Goal: Task Accomplishment & Management: Use online tool/utility

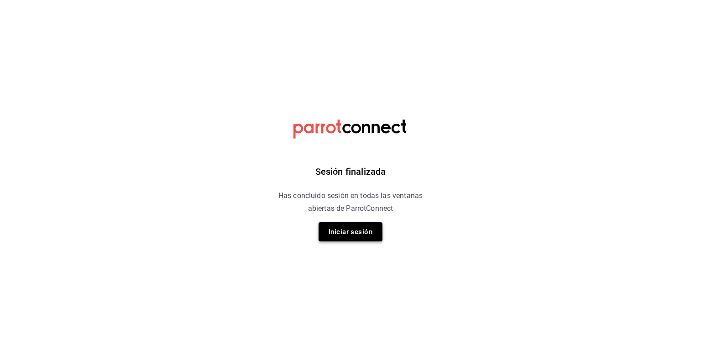
click at [341, 230] on button "Iniciar sesión" at bounding box center [351, 231] width 64 height 19
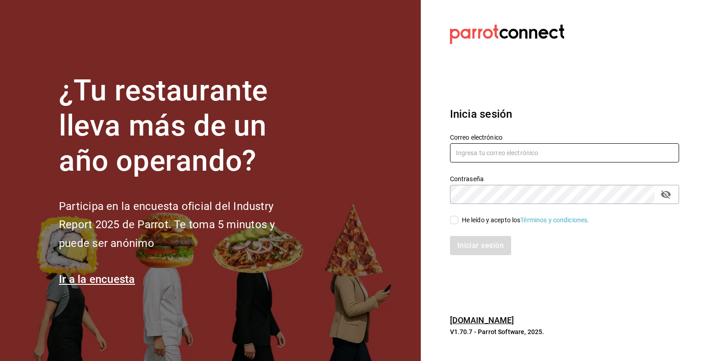
type input "[PERSON_NAME][EMAIL_ADDRESS][PERSON_NAME][DOMAIN_NAME]"
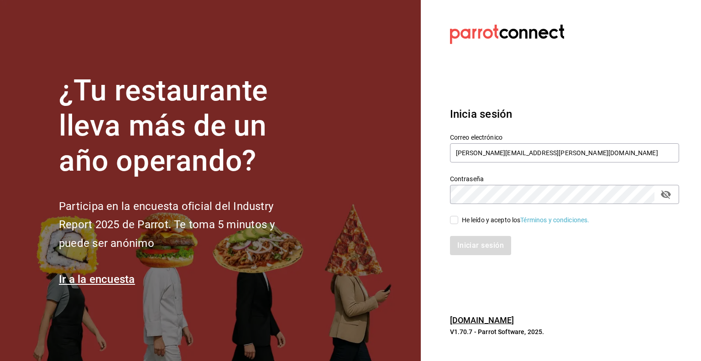
click at [664, 195] on icon "passwordField" at bounding box center [665, 194] width 11 height 11
click at [454, 219] on input "He leído y acepto los Términos y condiciones." at bounding box center [454, 220] width 8 height 8
checkbox input "true"
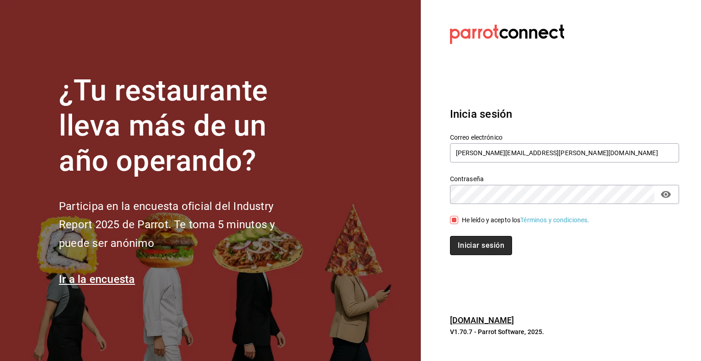
click at [483, 246] on button "Iniciar sesión" at bounding box center [481, 245] width 62 height 19
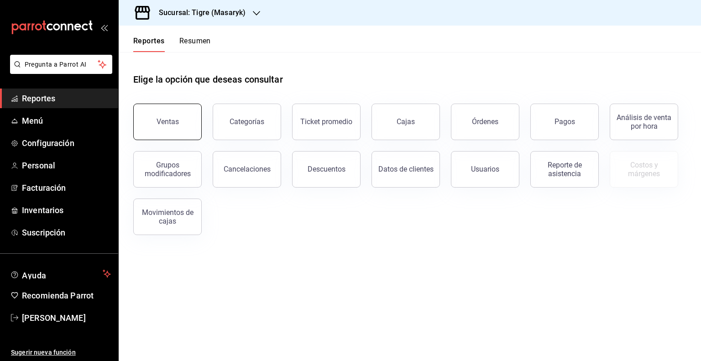
click at [184, 124] on button "Ventas" at bounding box center [167, 122] width 68 height 37
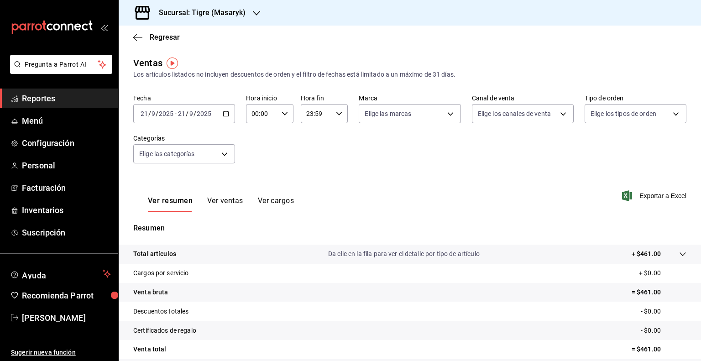
click at [225, 115] on icon "button" at bounding box center [226, 113] width 6 height 6
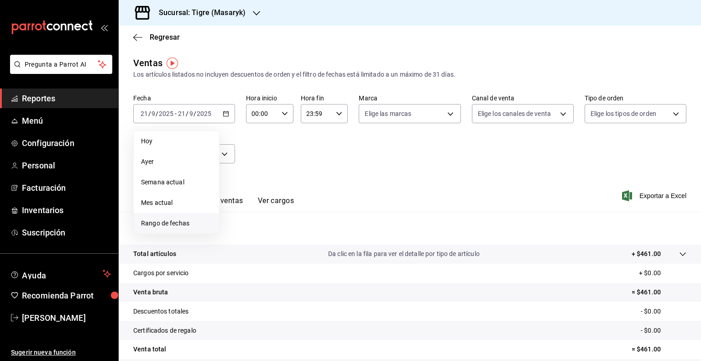
click at [184, 222] on span "Rango de fechas" at bounding box center [176, 224] width 71 height 10
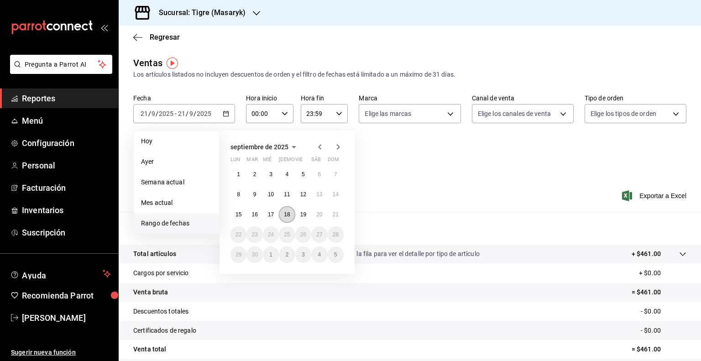
click at [289, 214] on abbr "18" at bounding box center [287, 214] width 6 height 6
click at [304, 215] on abbr "19" at bounding box center [303, 214] width 6 height 6
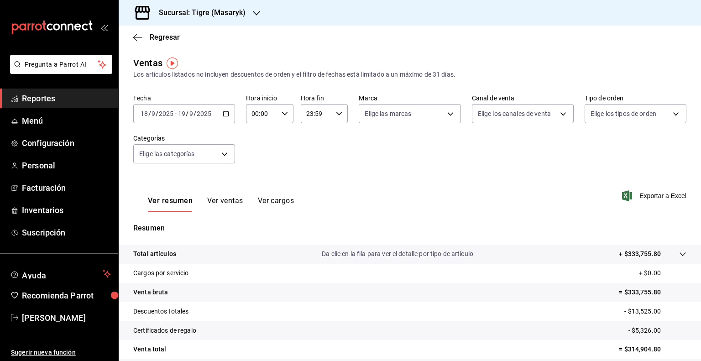
click at [225, 114] on icon "button" at bounding box center [226, 113] width 6 height 6
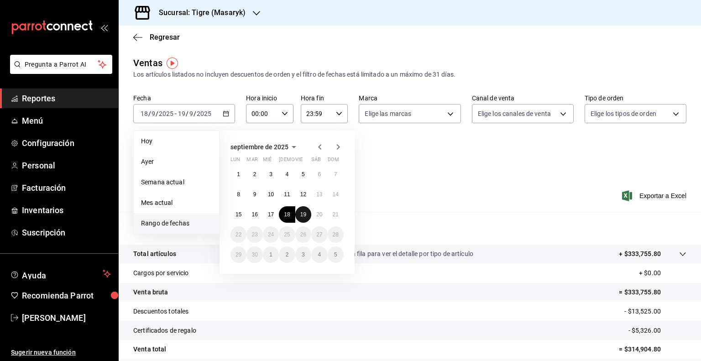
click at [303, 215] on abbr "19" at bounding box center [303, 214] width 6 height 6
click at [318, 220] on button "20" at bounding box center [319, 214] width 16 height 16
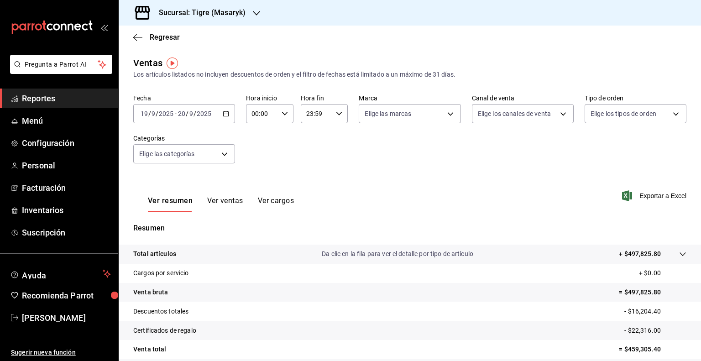
click at [283, 114] on \(Stroke\) "button" at bounding box center [284, 113] width 5 height 3
click at [258, 160] on span "01" at bounding box center [256, 158] width 9 height 7
type input "01:00"
click at [258, 159] on span "05" at bounding box center [256, 155] width 9 height 7
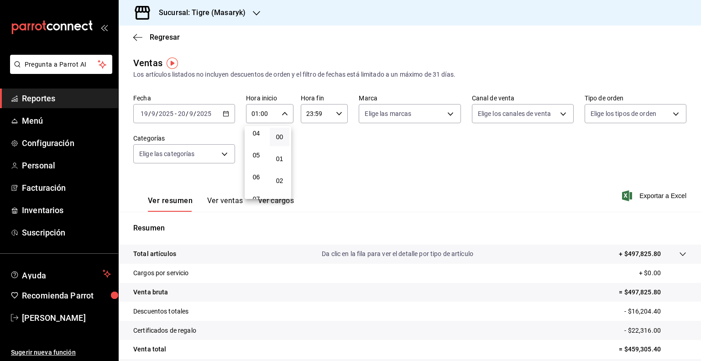
type input "05:00"
click at [283, 135] on span "00" at bounding box center [279, 136] width 9 height 7
click at [336, 113] on div at bounding box center [350, 180] width 701 height 361
click at [336, 113] on icon "button" at bounding box center [339, 113] width 6 height 6
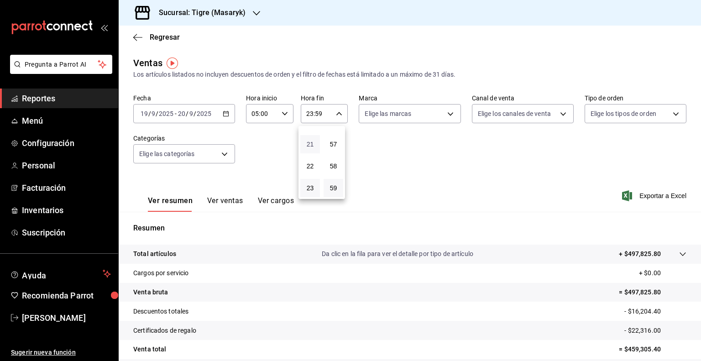
click at [312, 146] on span "21" at bounding box center [310, 144] width 9 height 7
type input "21:59"
click at [312, 146] on button "05" at bounding box center [310, 150] width 20 height 18
click at [332, 145] on span "57" at bounding box center [333, 144] width 9 height 7
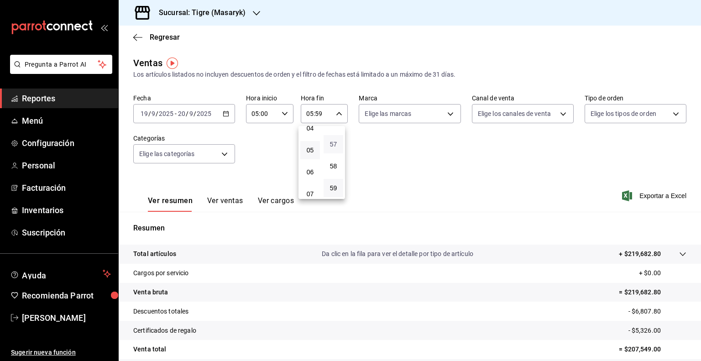
type input "05:57"
click at [332, 145] on button "00" at bounding box center [334, 137] width 20 height 18
type input "05:00"
click at [411, 174] on div at bounding box center [350, 180] width 701 height 361
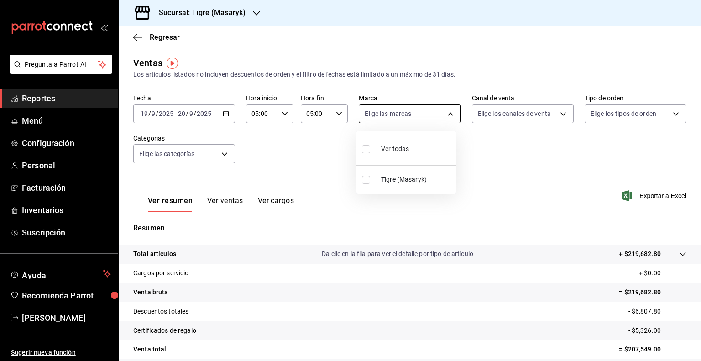
click at [444, 114] on body "Pregunta a Parrot AI Reportes Menú Configuración Personal Facturación Inventari…" at bounding box center [350, 180] width 701 height 361
click at [434, 146] on li "Ver todas" at bounding box center [405, 148] width 99 height 27
type input "0f86158e-2edf-4eb8-b958-7d07c808eb5c"
checkbox input "true"
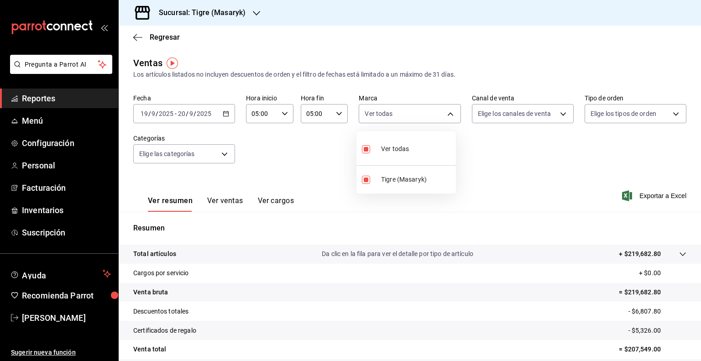
click at [556, 117] on div at bounding box center [350, 180] width 701 height 361
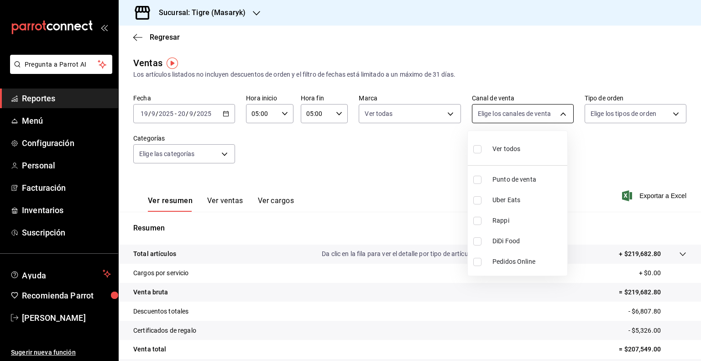
click at [560, 115] on body "Pregunta a Parrot AI Reportes Menú Configuración Personal Facturación Inventari…" at bounding box center [350, 180] width 701 height 361
click at [531, 144] on li "Ver todos" at bounding box center [517, 148] width 99 height 27
type input "PARROT,UBER_EATS,RAPPI,DIDI_FOOD,ONLINE"
checkbox input "true"
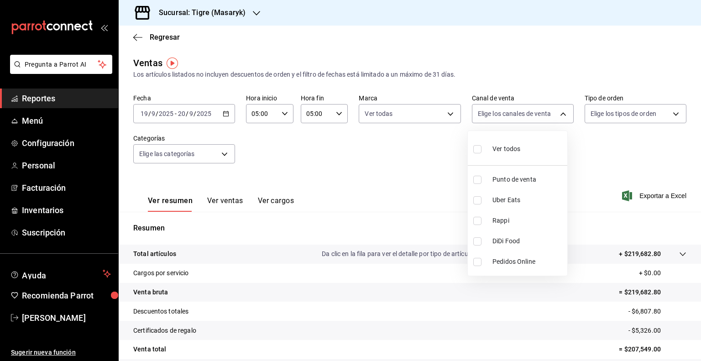
checkbox input "true"
click at [669, 113] on div at bounding box center [350, 180] width 701 height 361
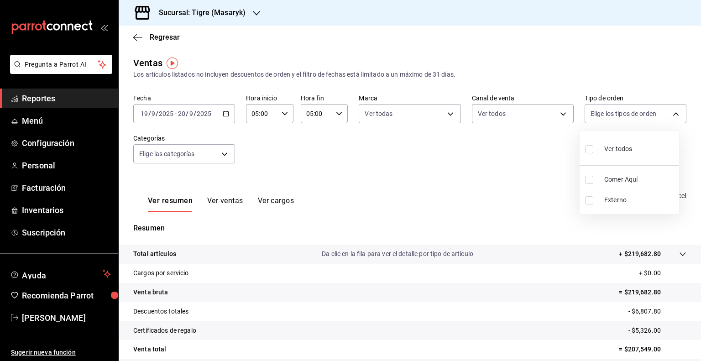
click at [669, 113] on body "Pregunta a Parrot AI Reportes Menú Configuración Personal Facturación Inventari…" at bounding box center [350, 180] width 701 height 361
click at [599, 148] on div "Ver todos" at bounding box center [608, 148] width 47 height 20
type input "055f9661-bd08-44a8-b190-ece87b7249e5,EXTERNAL"
checkbox input "true"
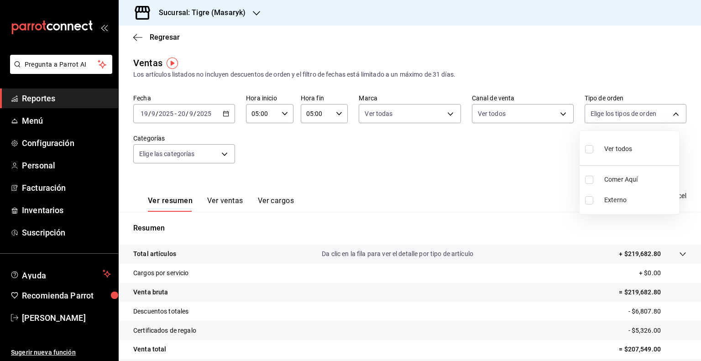
checkbox input "true"
click at [225, 151] on div at bounding box center [350, 180] width 701 height 361
click at [644, 197] on span "Exportar a Excel" at bounding box center [655, 195] width 63 height 11
click at [226, 115] on icon "button" at bounding box center [226, 113] width 6 height 6
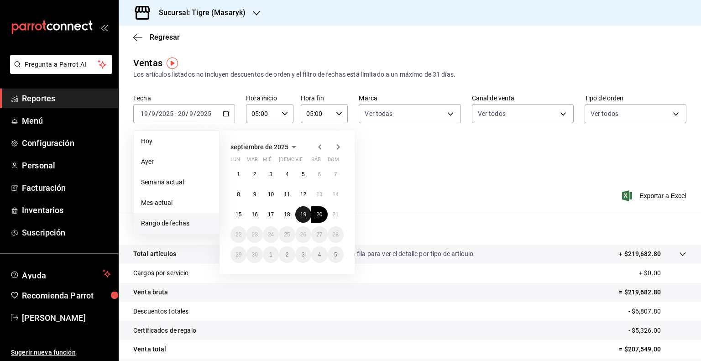
click at [306, 217] on abbr "19" at bounding box center [303, 214] width 6 height 6
click at [323, 216] on button "20" at bounding box center [319, 214] width 16 height 16
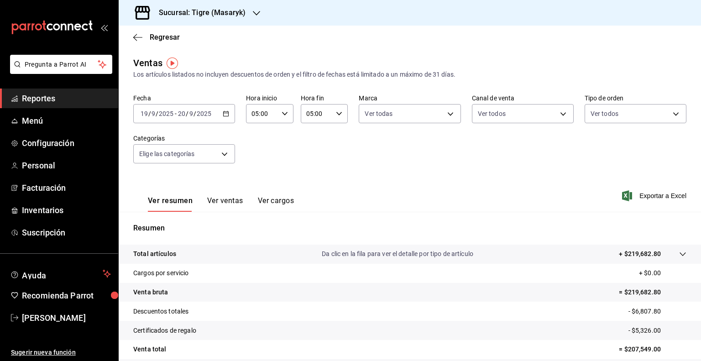
click at [225, 114] on icon "button" at bounding box center [226, 113] width 6 height 6
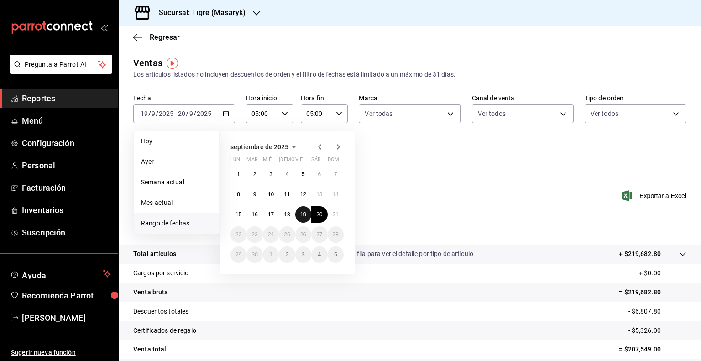
click at [301, 217] on abbr "19" at bounding box center [303, 214] width 6 height 6
click at [298, 214] on button "19" at bounding box center [303, 214] width 16 height 16
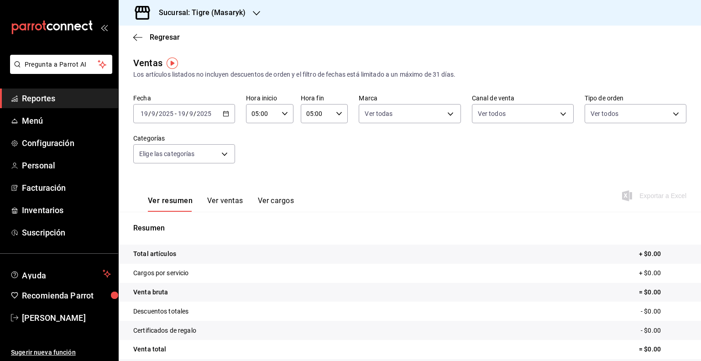
click at [225, 113] on icon "button" at bounding box center [226, 113] width 6 height 6
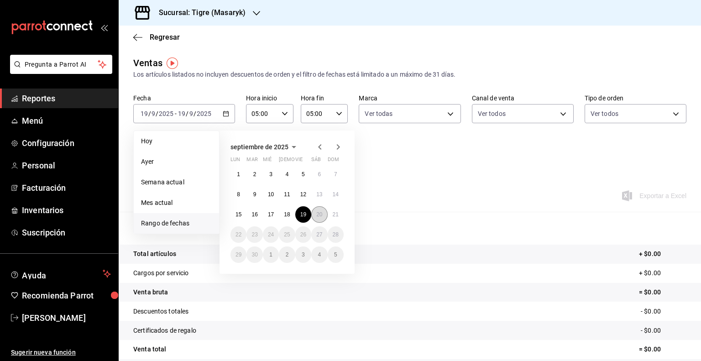
click at [324, 215] on button "20" at bounding box center [319, 214] width 16 height 16
click at [335, 215] on abbr "21" at bounding box center [336, 214] width 6 height 6
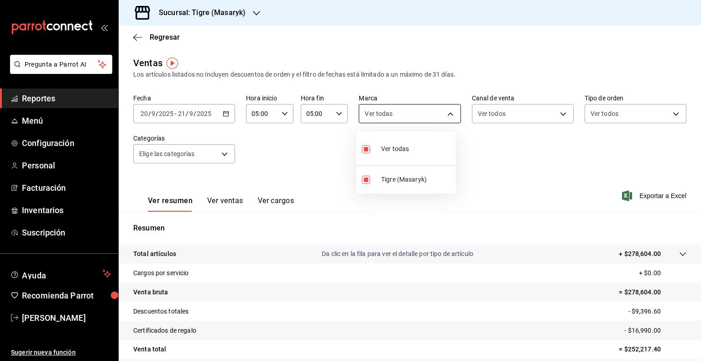
click at [444, 115] on body "Pregunta a Parrot AI Reportes Menú Configuración Personal Facturación Inventari…" at bounding box center [350, 180] width 701 height 361
click at [559, 114] on div at bounding box center [350, 180] width 701 height 361
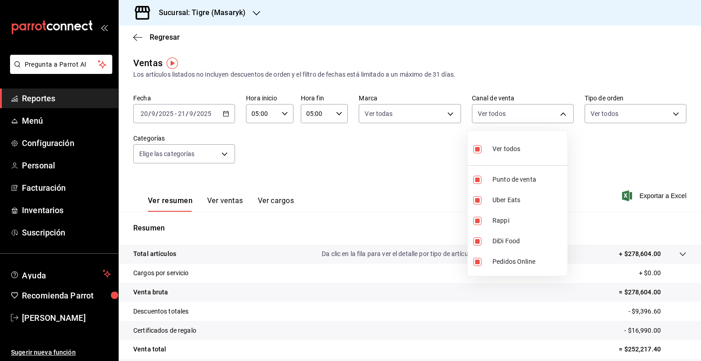
click at [559, 114] on body "Pregunta a Parrot AI Reportes Menú Configuración Personal Facturación Inventari…" at bounding box center [350, 180] width 701 height 361
click at [357, 149] on div at bounding box center [350, 180] width 701 height 361
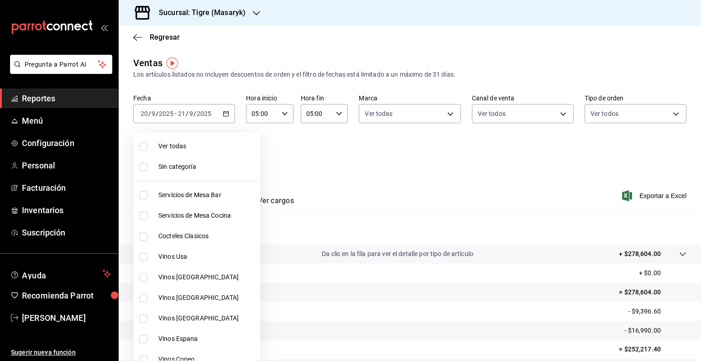
click at [223, 155] on body "Pregunta a Parrot AI Reportes Menú Configuración Personal Facturación Inventari…" at bounding box center [350, 180] width 701 height 361
click at [141, 150] on li "Ver todas" at bounding box center [197, 146] width 126 height 21
type input "7cd27861-1019-4265-ada8-0a6349b72ebc,77c47ebf-2aa7-4ca3-900f-d4e8133ed13d,d84ff…"
checkbox input "true"
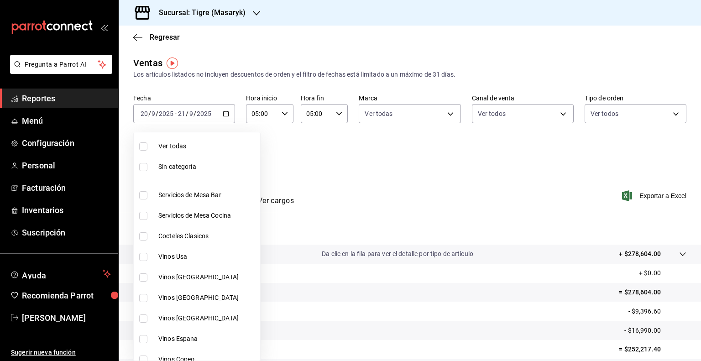
checkbox input "true"
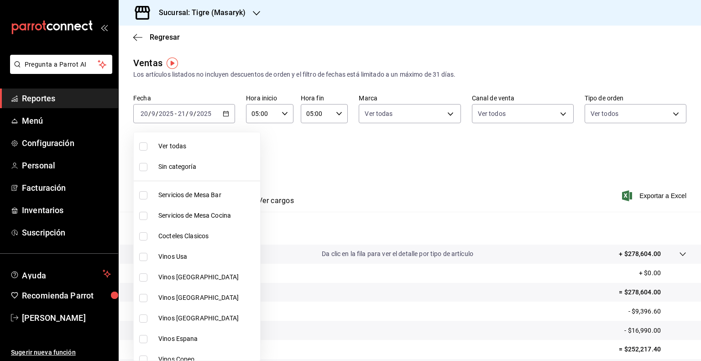
checkbox input "true"
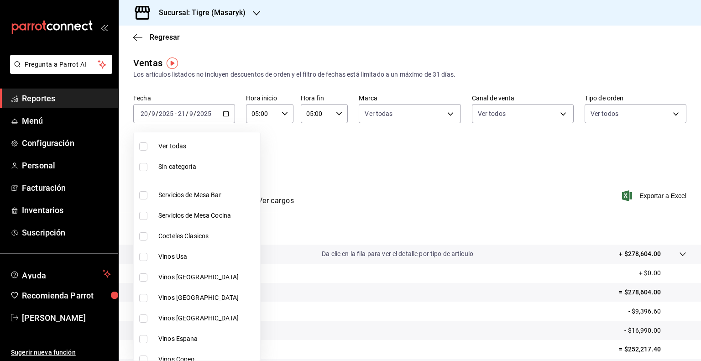
checkbox input "true"
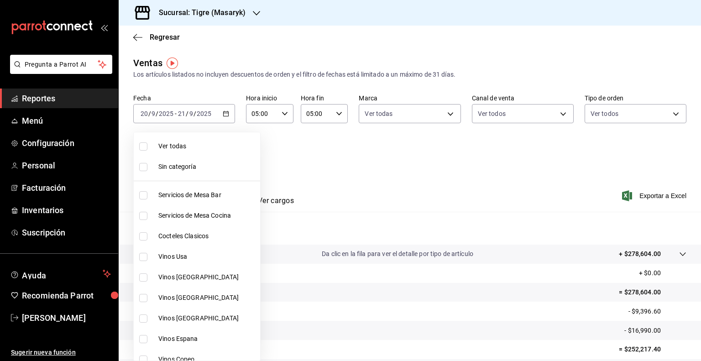
checkbox input "true"
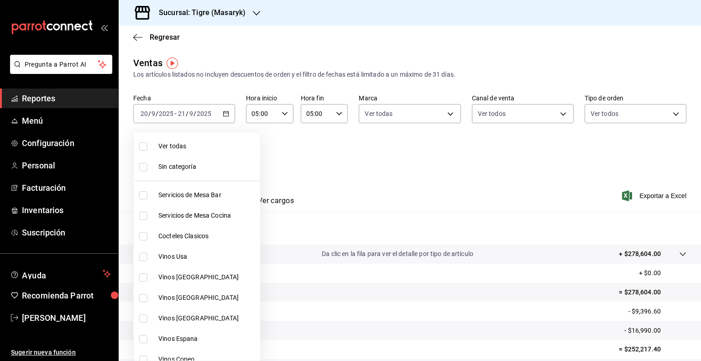
checkbox input "true"
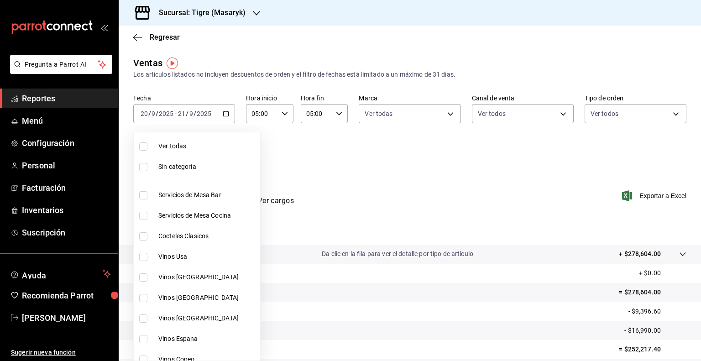
checkbox input "true"
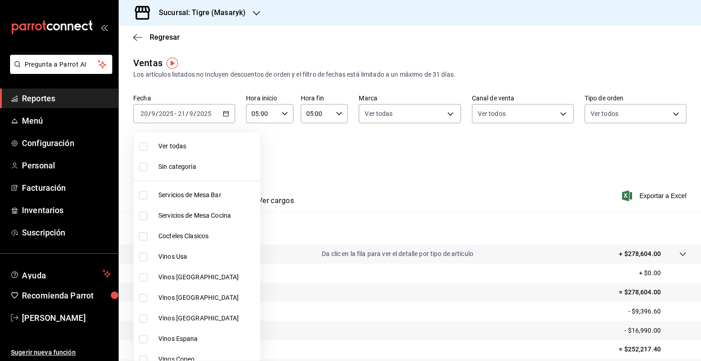
checkbox input "true"
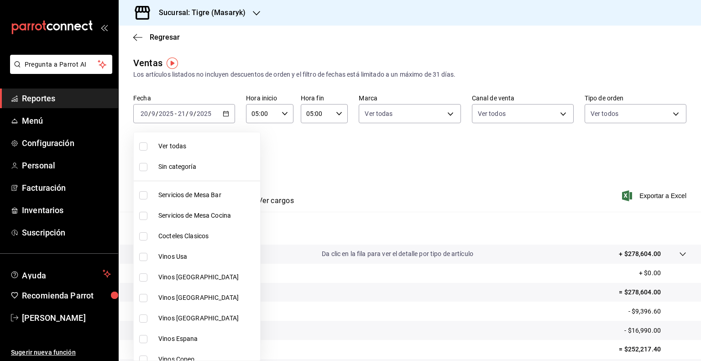
checkbox input "true"
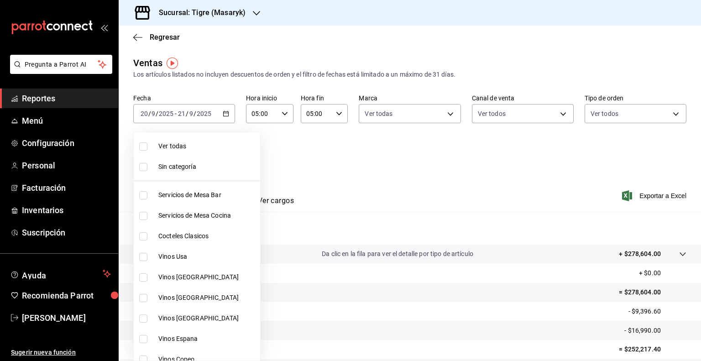
checkbox input "true"
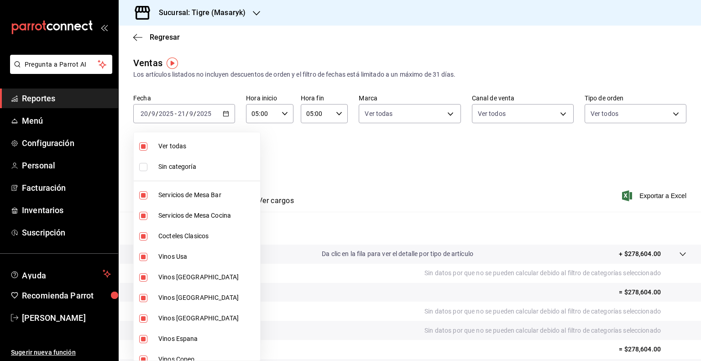
click at [332, 171] on div at bounding box center [350, 180] width 701 height 361
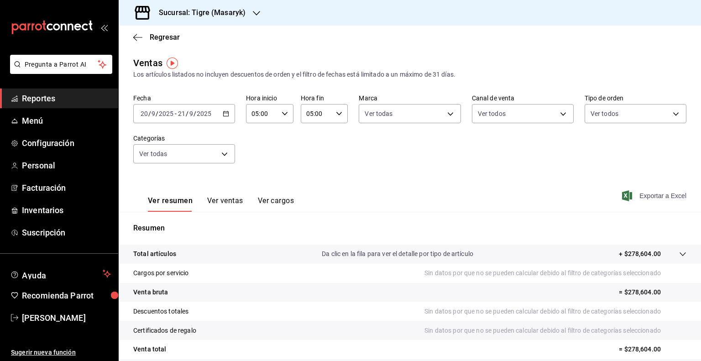
click at [623, 194] on icon "button" at bounding box center [627, 195] width 10 height 11
click at [224, 157] on body "Pregunta a Parrot AI Reportes Menú Configuración Personal Facturación Inventari…" at bounding box center [350, 180] width 701 height 361
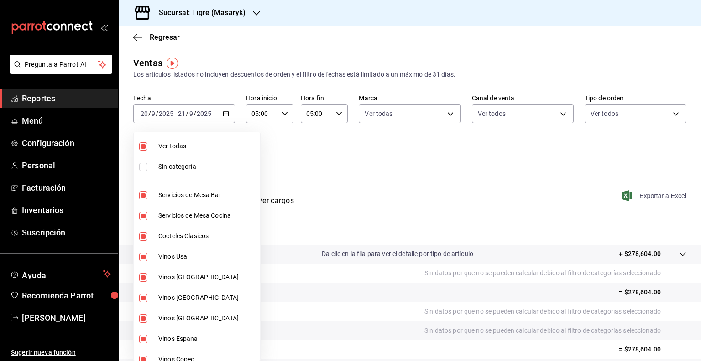
click at [141, 147] on input "checkbox" at bounding box center [143, 146] width 8 height 8
checkbox input "false"
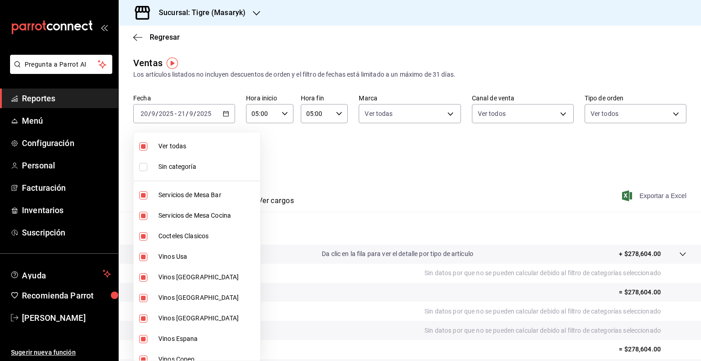
checkbox input "false"
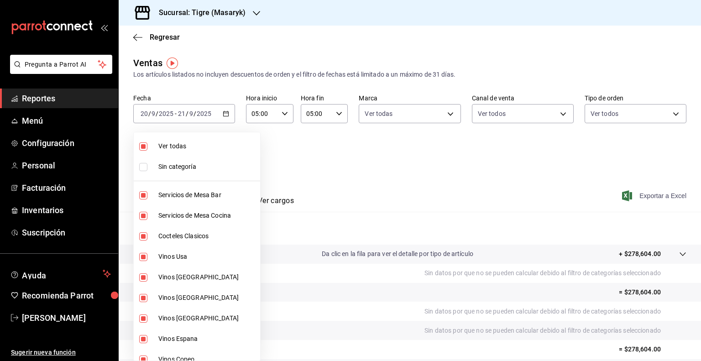
checkbox input "false"
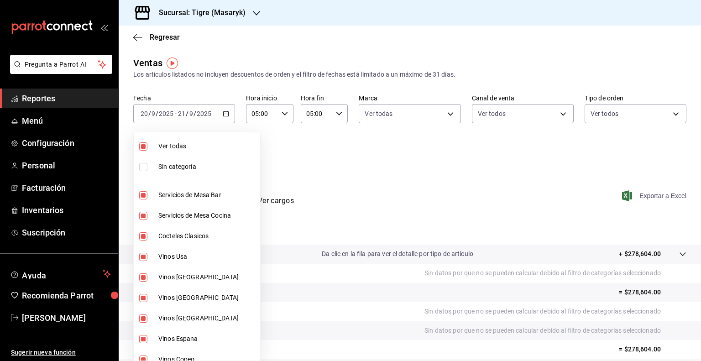
checkbox input "false"
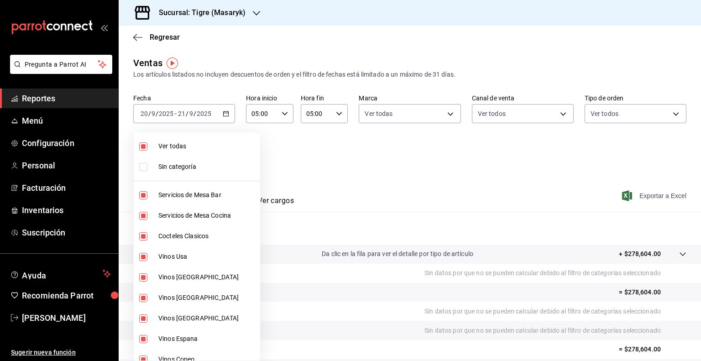
checkbox input "false"
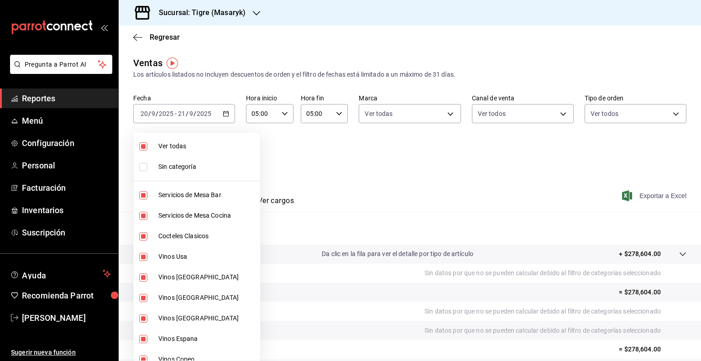
checkbox input "false"
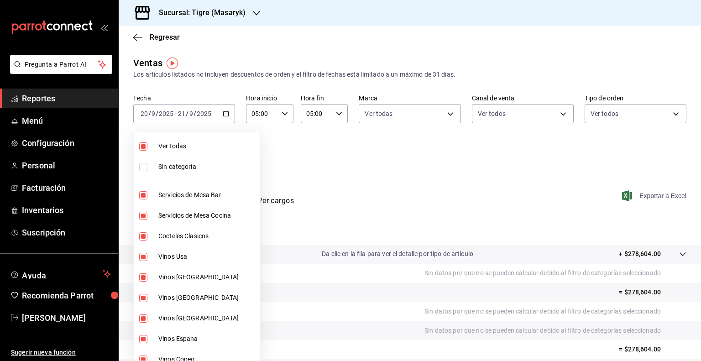
checkbox input "false"
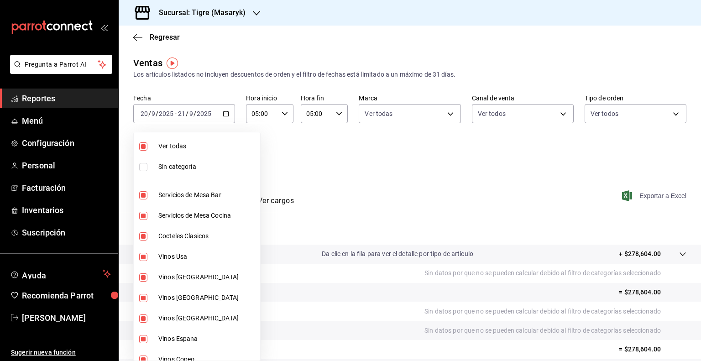
checkbox input "false"
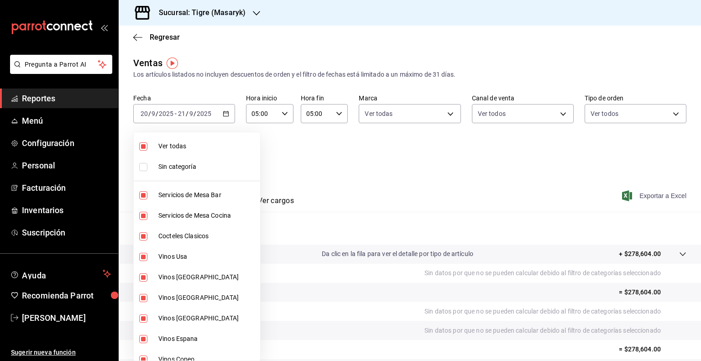
checkbox input "false"
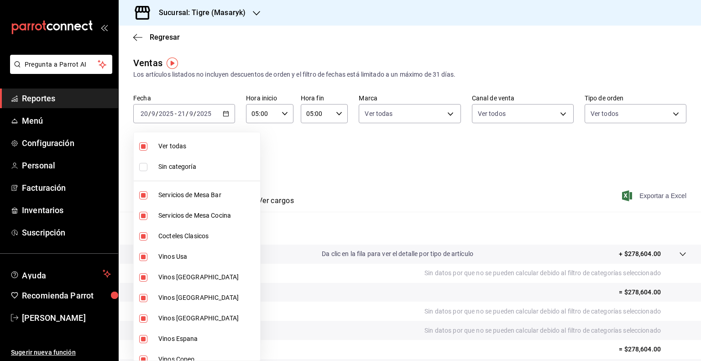
checkbox input "false"
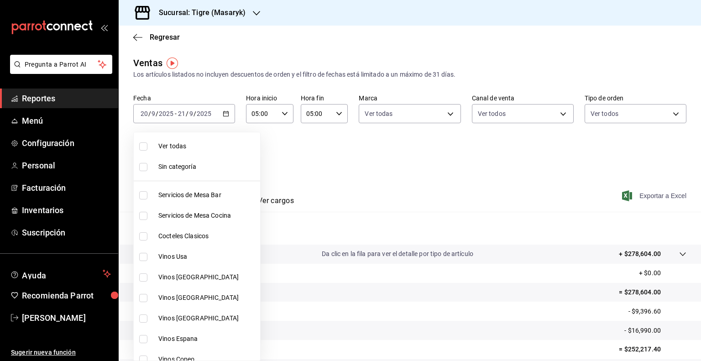
click at [144, 235] on input "checkbox" at bounding box center [143, 236] width 8 height 8
checkbox input "true"
type input "d84ff7ff-b486-406f-81f9-2268b2682644"
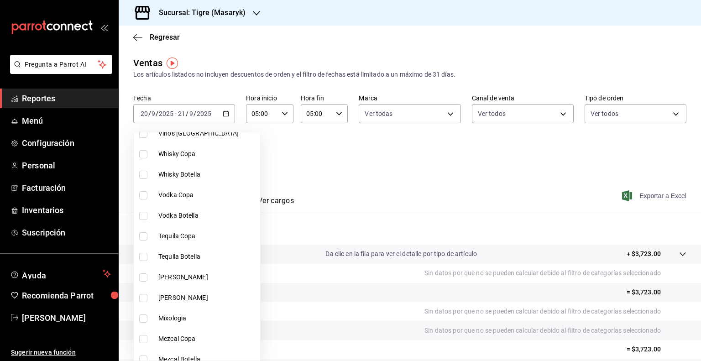
scroll to position [274, 0]
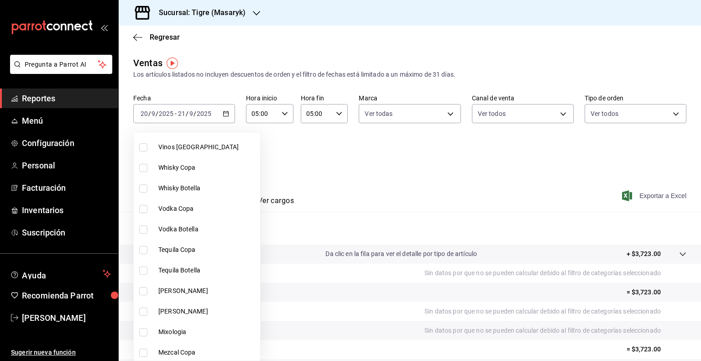
click at [143, 168] on input "checkbox" at bounding box center [143, 168] width 8 height 8
checkbox input "true"
click at [144, 193] on li "Whisky Botella" at bounding box center [197, 188] width 126 height 21
type input "d84ff7ff-b486-406f-81f9-2268b2682644,bb178053-9c6d-425d-b33f-608c0f96bb0b,8f0cc…"
checkbox input "true"
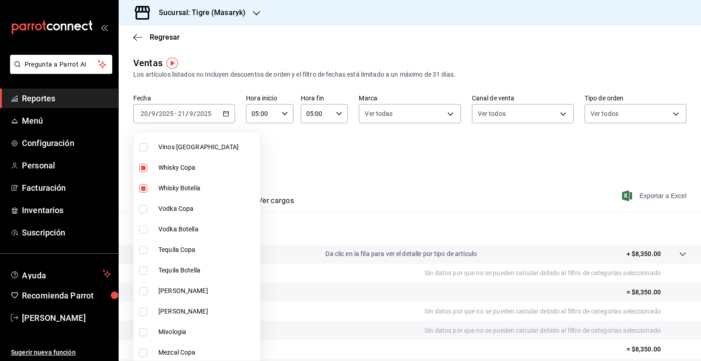
click at [141, 208] on input "checkbox" at bounding box center [143, 209] width 8 height 8
checkbox input "true"
type input "d84ff7ff-b486-406f-81f9-2268b2682644,bb178053-9c6d-425d-b33f-608c0f96bb0b,8f0cc…"
click at [143, 226] on input "checkbox" at bounding box center [143, 229] width 8 height 8
checkbox input "true"
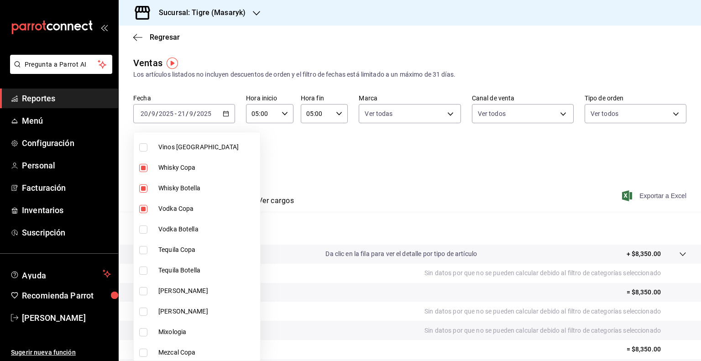
type input "d84ff7ff-b486-406f-81f9-2268b2682644,bb178053-9c6d-425d-b33f-608c0f96bb0b,8f0cc…"
click at [144, 250] on input "checkbox" at bounding box center [143, 250] width 8 height 8
checkbox input "true"
type input "d84ff7ff-b486-406f-81f9-2268b2682644,bb178053-9c6d-425d-b33f-608c0f96bb0b,8f0cc…"
click at [141, 273] on input "checkbox" at bounding box center [143, 271] width 8 height 8
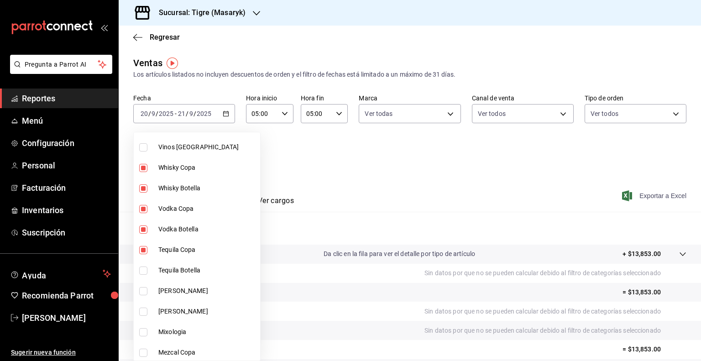
checkbox input "true"
type input "d84ff7ff-b486-406f-81f9-2268b2682644,bb178053-9c6d-425d-b33f-608c0f96bb0b,8f0cc…"
click at [142, 293] on input "checkbox" at bounding box center [143, 291] width 8 height 8
checkbox input "true"
type input "d84ff7ff-b486-406f-81f9-2268b2682644,bb178053-9c6d-425d-b33f-608c0f96bb0b,8f0cc…"
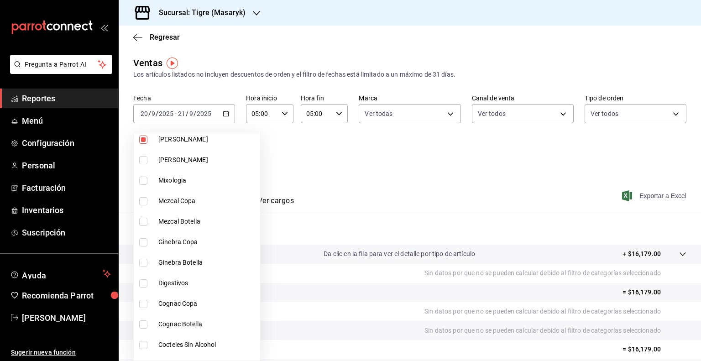
scroll to position [420, 0]
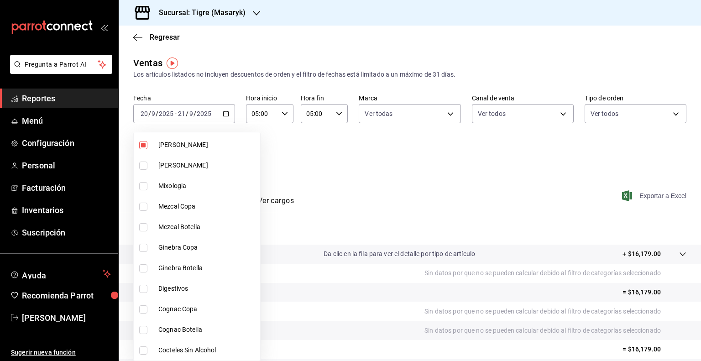
click at [141, 165] on input "checkbox" at bounding box center [143, 166] width 8 height 8
checkbox input "true"
type input "d84ff7ff-b486-406f-81f9-2268b2682644,bb178053-9c6d-425d-b33f-608c0f96bb0b,8f0cc…"
click at [142, 182] on input "checkbox" at bounding box center [143, 186] width 8 height 8
checkbox input "true"
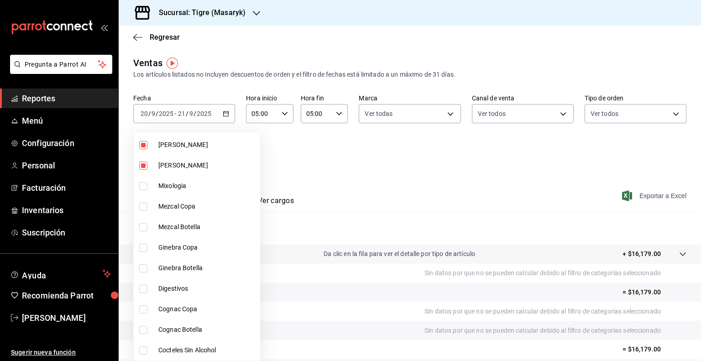
type input "d84ff7ff-b486-406f-81f9-2268b2682644,bb178053-9c6d-425d-b33f-608c0f96bb0b,8f0cc…"
click at [142, 204] on input "checkbox" at bounding box center [143, 207] width 8 height 8
checkbox input "true"
type input "d84ff7ff-b486-406f-81f9-2268b2682644,bb178053-9c6d-425d-b33f-608c0f96bb0b,8f0cc…"
click at [141, 225] on input "checkbox" at bounding box center [143, 227] width 8 height 8
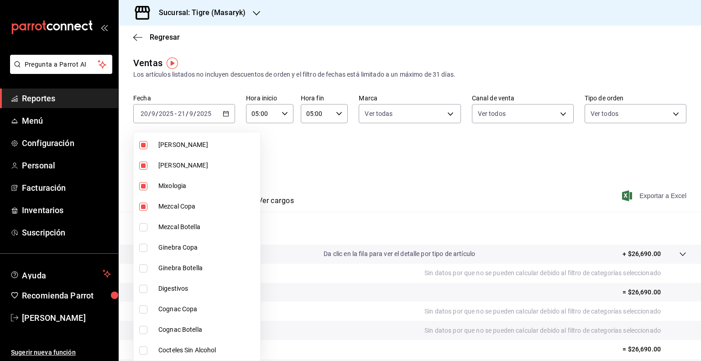
checkbox input "true"
type input "d84ff7ff-b486-406f-81f9-2268b2682644,bb178053-9c6d-425d-b33f-608c0f96bb0b,8f0cc…"
click at [144, 247] on input "checkbox" at bounding box center [143, 248] width 8 height 8
checkbox input "true"
type input "d84ff7ff-b486-406f-81f9-2268b2682644,bb178053-9c6d-425d-b33f-608c0f96bb0b,8f0cc…"
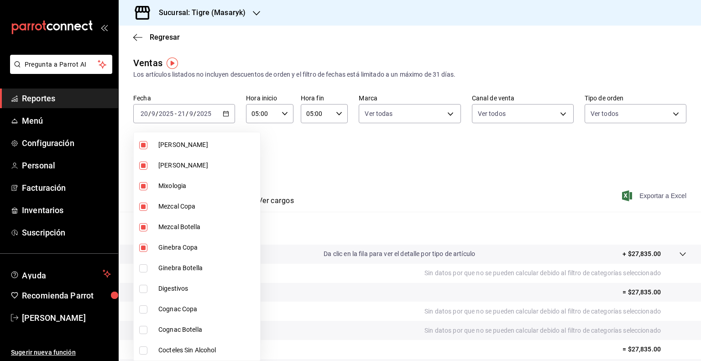
click at [141, 269] on input "checkbox" at bounding box center [143, 268] width 8 height 8
checkbox input "true"
type input "d84ff7ff-b486-406f-81f9-2268b2682644,bb178053-9c6d-425d-b33f-608c0f96bb0b,8f0cc…"
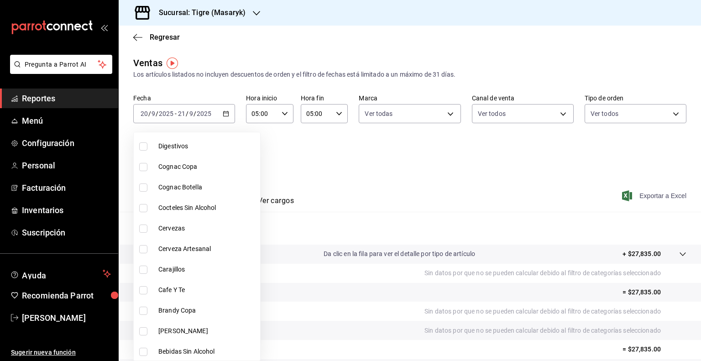
scroll to position [566, 0]
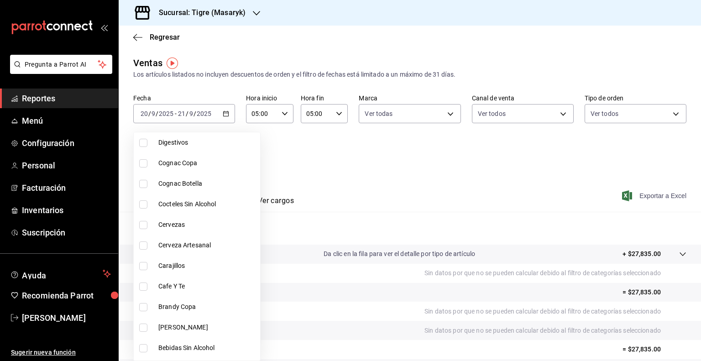
click at [143, 143] on input "checkbox" at bounding box center [143, 143] width 8 height 8
checkbox input "true"
type input "d84ff7ff-b486-406f-81f9-2268b2682644,bb178053-9c6d-425d-b33f-608c0f96bb0b,8f0cc…"
click at [142, 166] on input "checkbox" at bounding box center [143, 163] width 8 height 8
checkbox input "true"
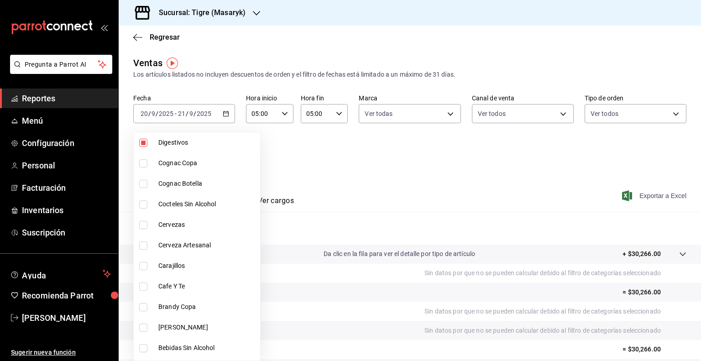
type input "d84ff7ff-b486-406f-81f9-2268b2682644,bb178053-9c6d-425d-b33f-608c0f96bb0b,8f0cc…"
click at [142, 183] on input "checkbox" at bounding box center [143, 184] width 8 height 8
checkbox input "true"
type input "d84ff7ff-b486-406f-81f9-2268b2682644,bb178053-9c6d-425d-b33f-608c0f96bb0b,8f0cc…"
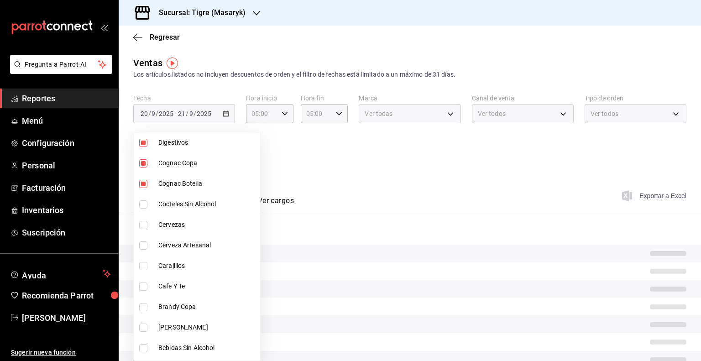
click at [144, 206] on input "checkbox" at bounding box center [143, 204] width 8 height 8
checkbox input "true"
type input "d84ff7ff-b486-406f-81f9-2268b2682644,bb178053-9c6d-425d-b33f-608c0f96bb0b,8f0cc…"
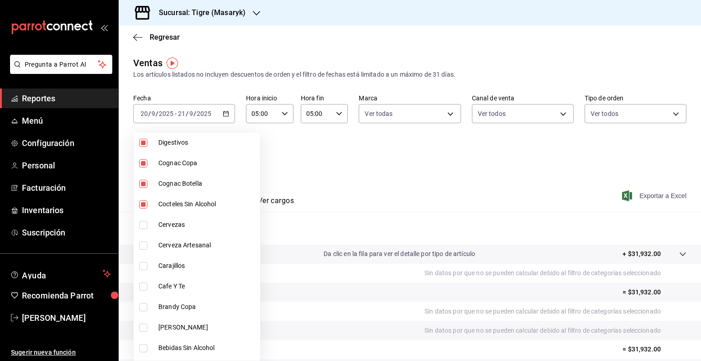
click at [142, 222] on input "checkbox" at bounding box center [143, 225] width 8 height 8
checkbox input "true"
type input "d84ff7ff-b486-406f-81f9-2268b2682644,bb178053-9c6d-425d-b33f-608c0f96bb0b,8f0cc…"
click at [142, 241] on input "checkbox" at bounding box center [143, 245] width 8 height 8
checkbox input "true"
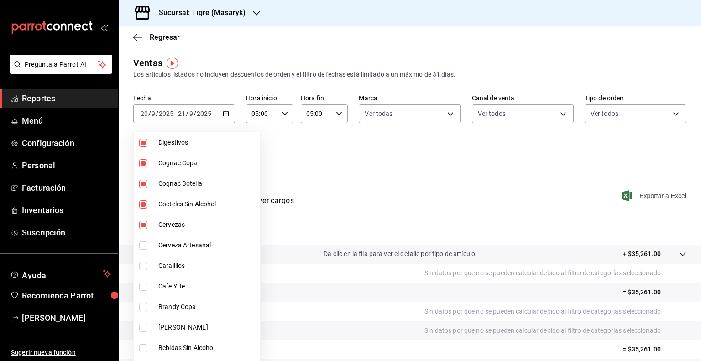
type input "d84ff7ff-b486-406f-81f9-2268b2682644,bb178053-9c6d-425d-b33f-608c0f96bb0b,8f0cc…"
click at [144, 264] on input "checkbox" at bounding box center [143, 266] width 8 height 8
checkbox input "true"
click at [145, 291] on li "Cafe Y Te" at bounding box center [197, 286] width 126 height 21
type input "d84ff7ff-b486-406f-81f9-2268b2682644,bb178053-9c6d-425d-b33f-608c0f96bb0b,8f0cc…"
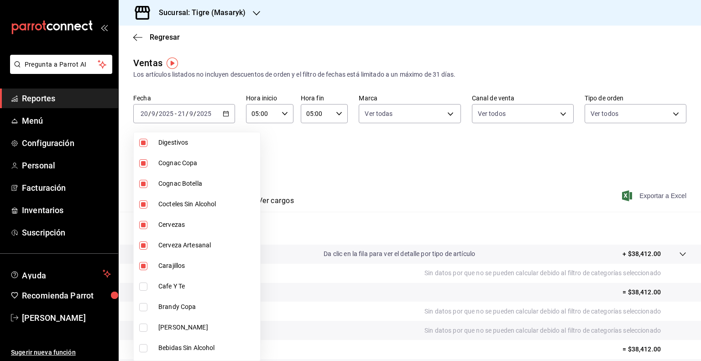
checkbox input "true"
click at [143, 306] on input "checkbox" at bounding box center [143, 307] width 8 height 8
checkbox input "true"
type input "d84ff7ff-b486-406f-81f9-2268b2682644,bb178053-9c6d-425d-b33f-608c0f96bb0b,8f0cc…"
click at [144, 329] on input "checkbox" at bounding box center [143, 328] width 8 height 8
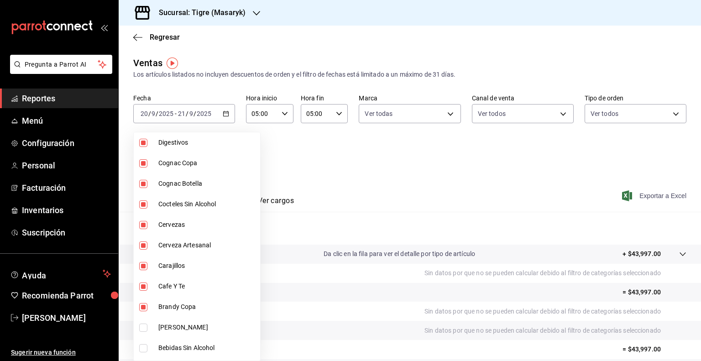
checkbox input "true"
type input "d84ff7ff-b486-406f-81f9-2268b2682644,bb178053-9c6d-425d-b33f-608c0f96bb0b,8f0cc…"
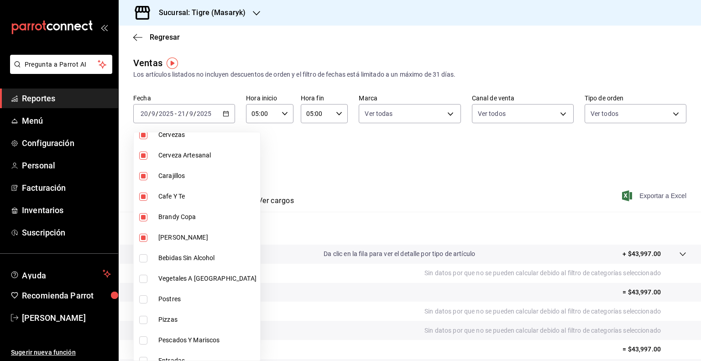
scroll to position [712, 0]
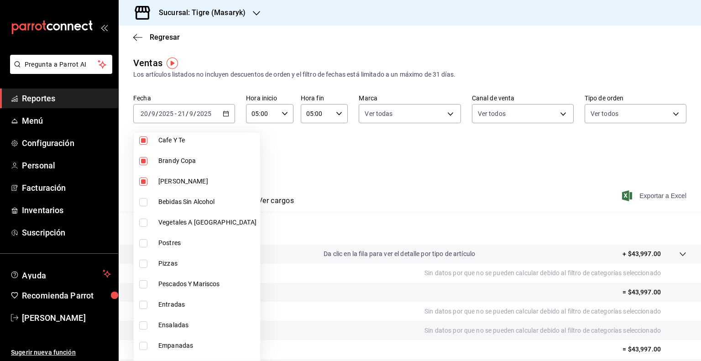
click at [144, 200] on input "checkbox" at bounding box center [143, 202] width 8 height 8
checkbox input "true"
type input "d84ff7ff-b486-406f-81f9-2268b2682644,bb178053-9c6d-425d-b33f-608c0f96bb0b,8f0cc…"
click at [695, 354] on div at bounding box center [350, 180] width 701 height 361
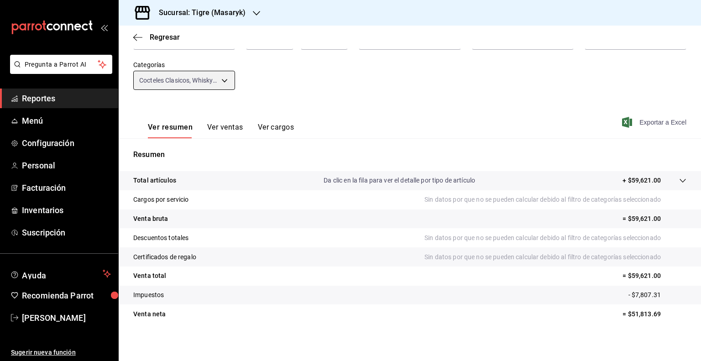
scroll to position [76, 0]
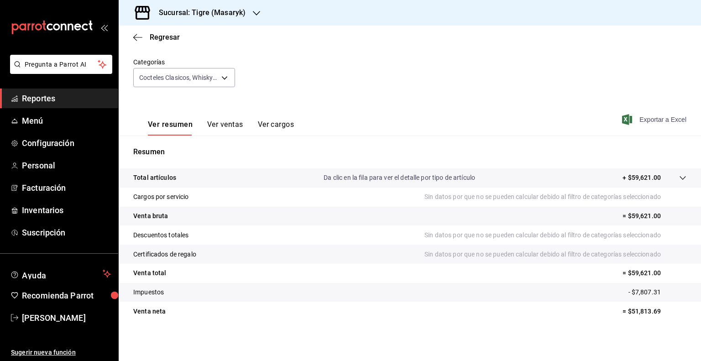
click at [179, 128] on button "Ver resumen" at bounding box center [170, 128] width 45 height 16
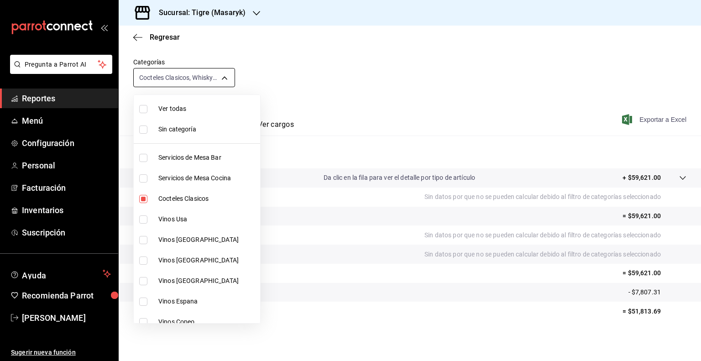
click at [224, 79] on body "Pregunta a Parrot AI Reportes Menú Configuración Personal Facturación Inventari…" at bounding box center [350, 180] width 701 height 361
click at [142, 197] on input "checkbox" at bounding box center [143, 199] width 8 height 8
checkbox input "false"
type input "bb178053-9c6d-425d-b33f-608c0f96bb0b,8f0ccf53-0106-4e6a-89bc-91dfd48df570,ed143…"
click at [142, 109] on input "checkbox" at bounding box center [143, 109] width 8 height 8
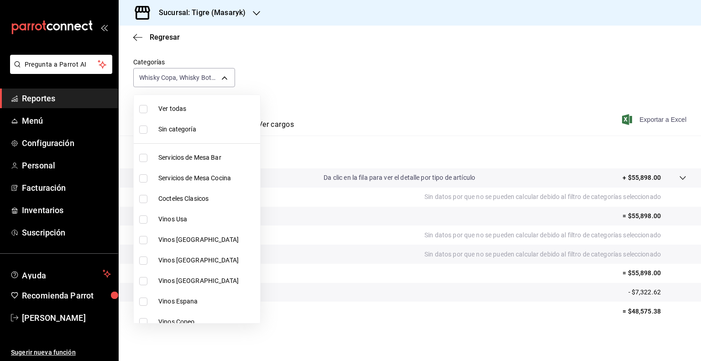
checkbox input "true"
type input "7cd27861-1019-4265-ada8-0a6349b72ebc,77c47ebf-2aa7-4ca3-900f-d4e8133ed13d,d84ff…"
checkbox input "true"
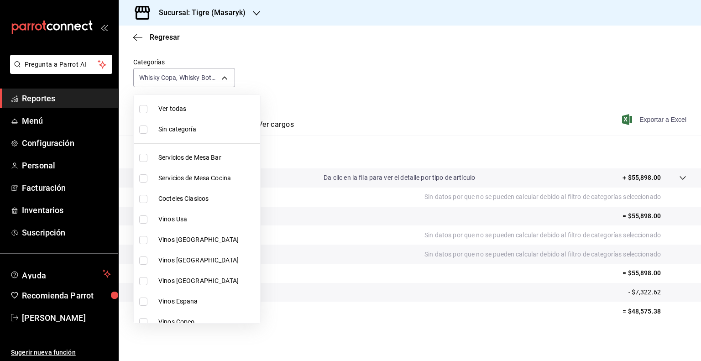
checkbox input "true"
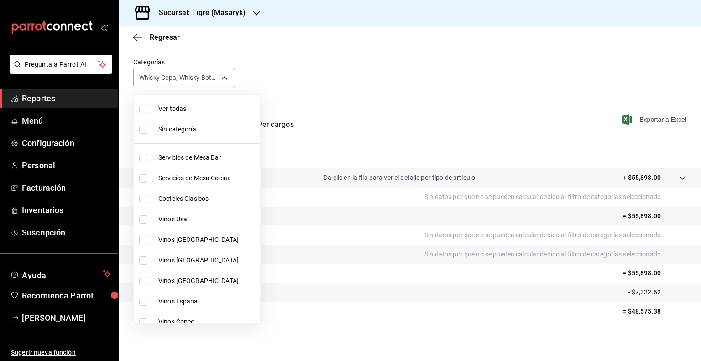
checkbox input "true"
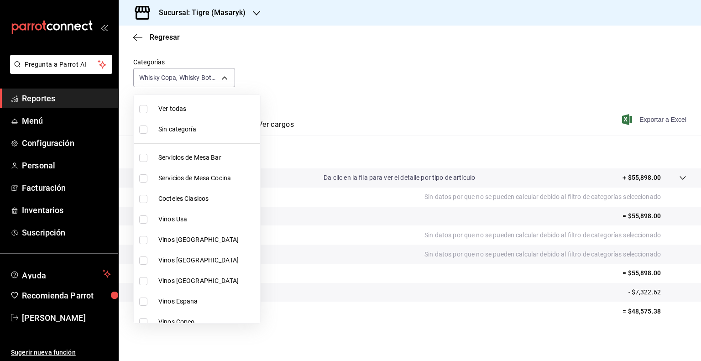
checkbox input "true"
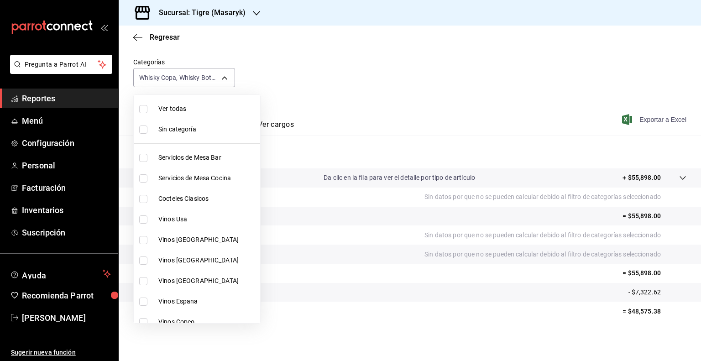
checkbox input "true"
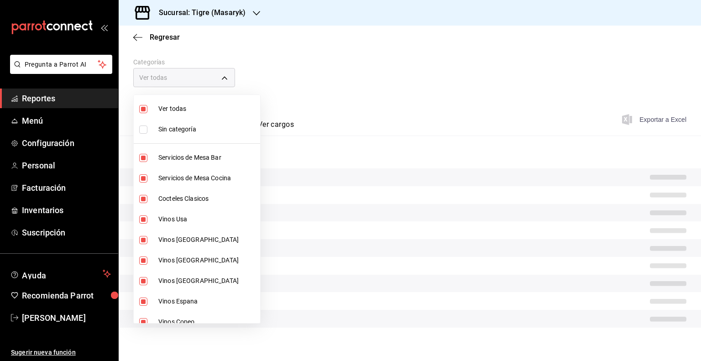
click at [142, 109] on input "checkbox" at bounding box center [143, 109] width 8 height 8
checkbox input "false"
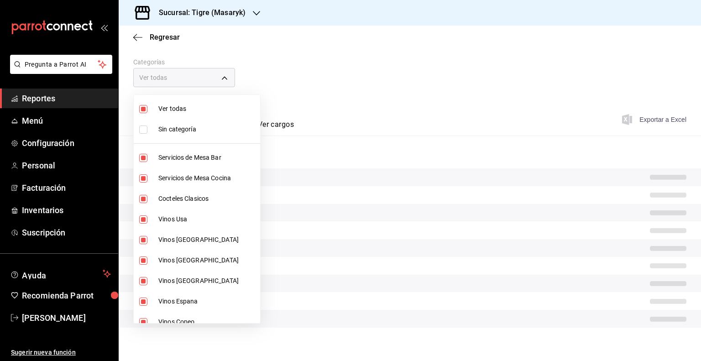
checkbox input "false"
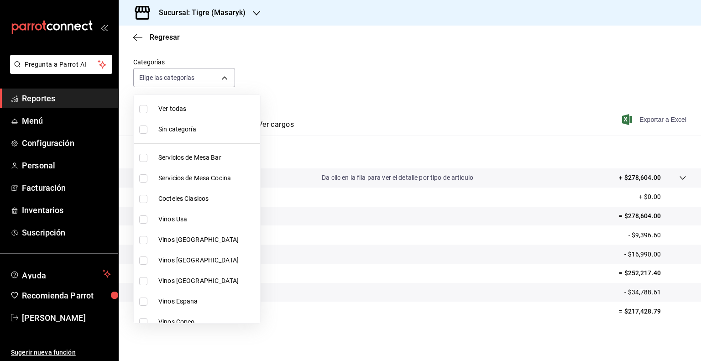
click at [142, 219] on input "checkbox" at bounding box center [143, 219] width 8 height 8
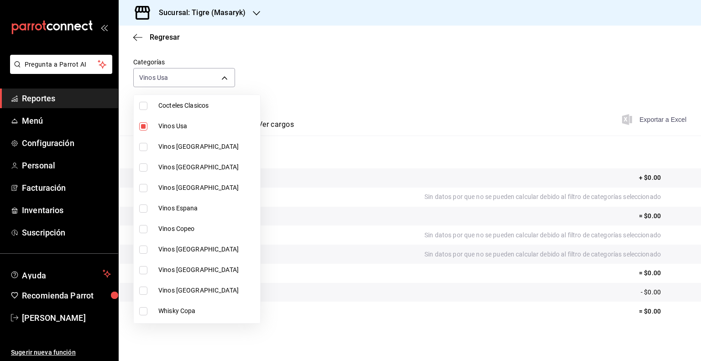
scroll to position [110, 0]
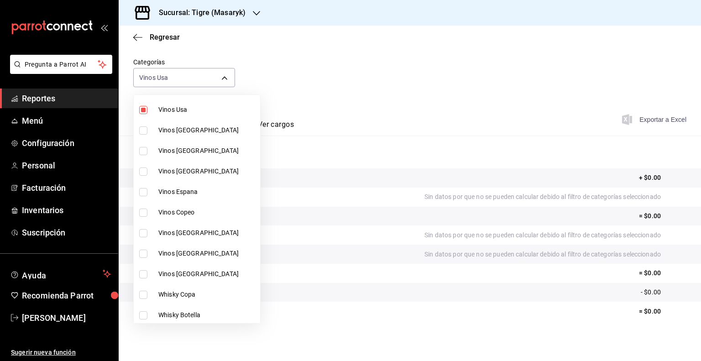
click at [143, 129] on input "checkbox" at bounding box center [143, 130] width 8 height 8
click at [143, 152] on input "checkbox" at bounding box center [143, 151] width 8 height 8
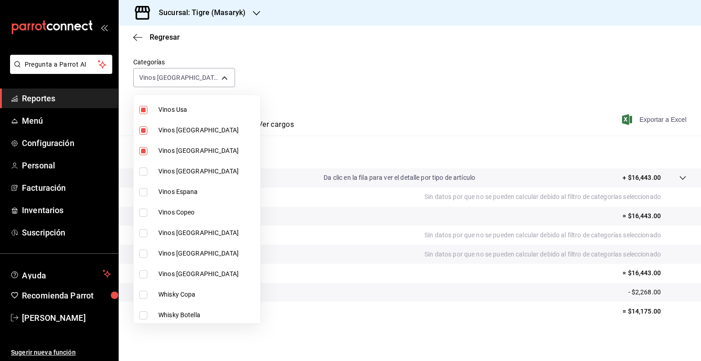
click at [144, 177] on li "Vinos Italia" at bounding box center [197, 171] width 126 height 21
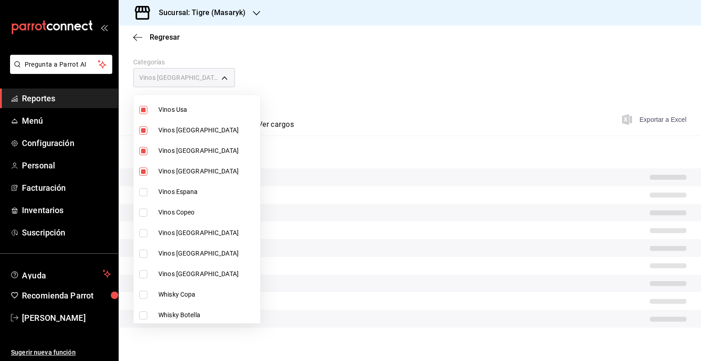
click at [142, 191] on input "checkbox" at bounding box center [143, 192] width 8 height 8
click at [146, 213] on input "checkbox" at bounding box center [143, 213] width 8 height 8
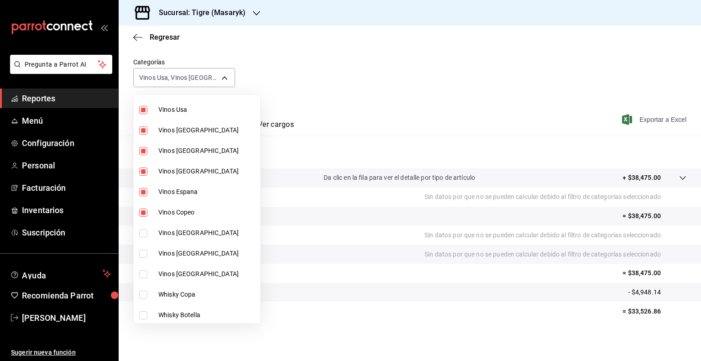
click at [143, 229] on input "checkbox" at bounding box center [143, 233] width 8 height 8
click at [141, 253] on input "checkbox" at bounding box center [143, 254] width 8 height 8
click at [143, 274] on input "checkbox" at bounding box center [143, 274] width 8 height 8
click at [222, 80] on div at bounding box center [350, 180] width 701 height 361
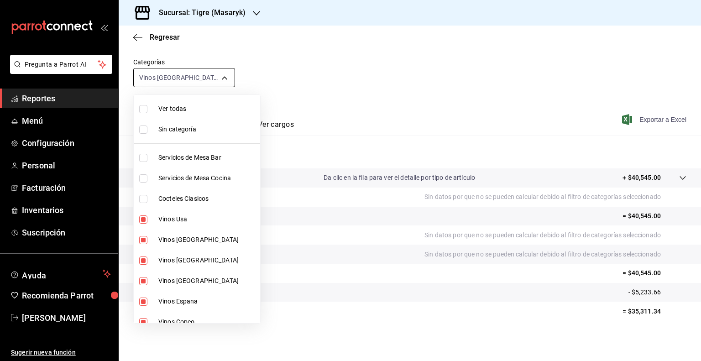
click at [223, 76] on body "Pregunta a Parrot AI Reportes Menú Configuración Personal Facturación Inventari…" at bounding box center [350, 180] width 701 height 361
click at [182, 110] on span "Ver todas" at bounding box center [207, 109] width 98 height 10
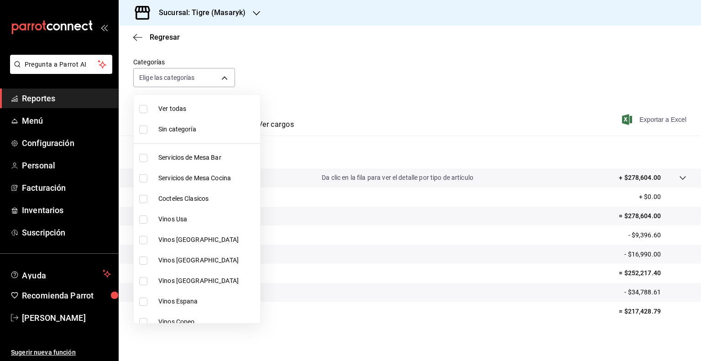
click at [236, 315] on li "Vinos Copeo" at bounding box center [197, 322] width 126 height 21
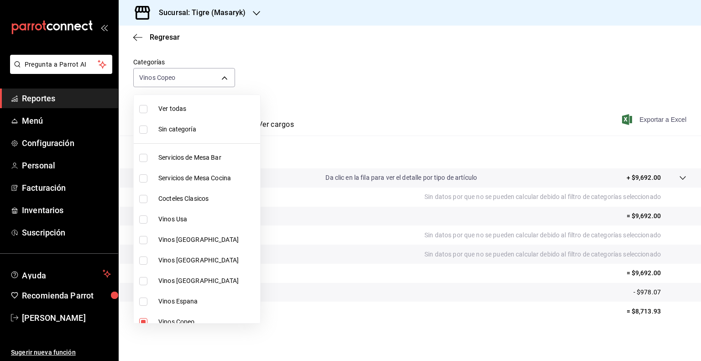
click at [142, 180] on input "checkbox" at bounding box center [143, 178] width 8 height 8
click at [148, 176] on label at bounding box center [145, 178] width 12 height 8
click at [147, 176] on input "checkbox" at bounding box center [143, 178] width 8 height 8
click at [142, 178] on input "checkbox" at bounding box center [143, 178] width 8 height 8
click at [144, 319] on input "checkbox" at bounding box center [143, 322] width 8 height 8
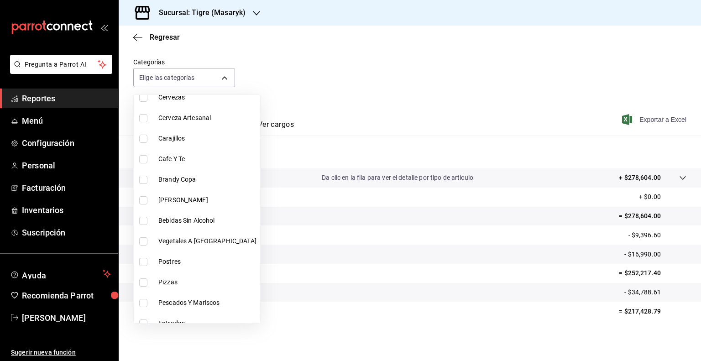
scroll to position [657, 0]
click at [144, 237] on input "checkbox" at bounding box center [143, 240] width 8 height 8
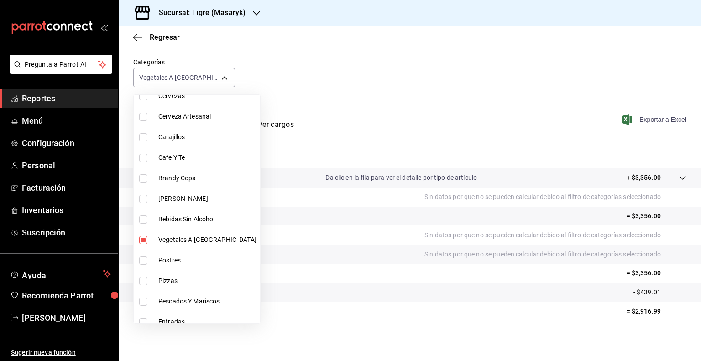
click at [144, 262] on input "checkbox" at bounding box center [143, 260] width 8 height 8
click at [142, 282] on input "checkbox" at bounding box center [143, 281] width 8 height 8
click at [142, 301] on input "checkbox" at bounding box center [143, 302] width 8 height 8
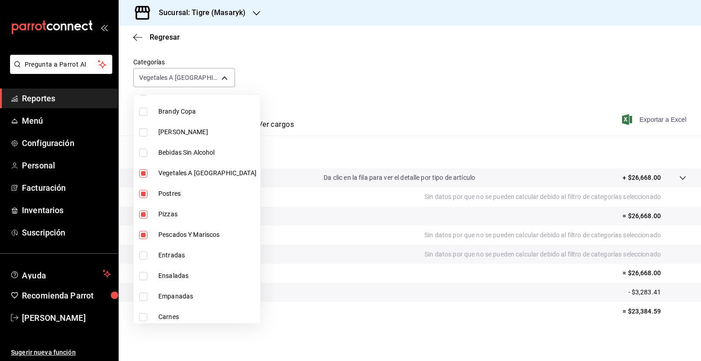
scroll to position [769, 0]
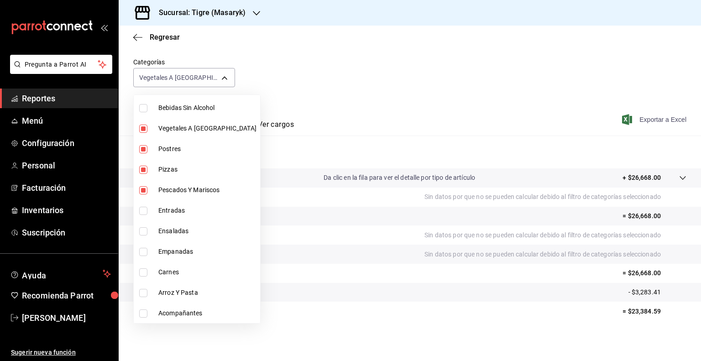
click at [144, 209] on input "checkbox" at bounding box center [143, 211] width 8 height 8
click at [139, 230] on input "checkbox" at bounding box center [143, 231] width 8 height 8
click at [143, 253] on input "checkbox" at bounding box center [143, 252] width 8 height 8
click at [143, 271] on input "checkbox" at bounding box center [143, 272] width 8 height 8
click at [143, 289] on input "checkbox" at bounding box center [143, 293] width 8 height 8
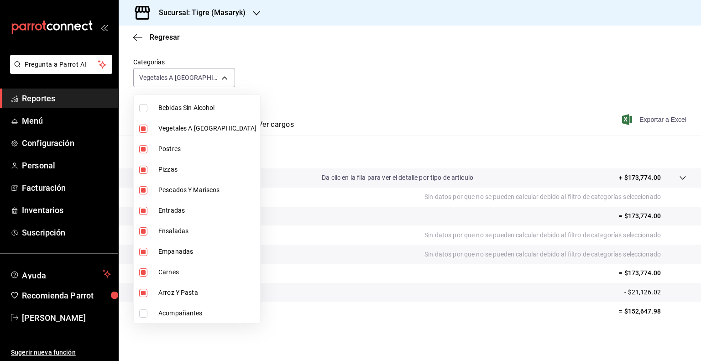
click at [142, 312] on input "checkbox" at bounding box center [143, 313] width 8 height 8
click at [225, 81] on div at bounding box center [350, 180] width 701 height 361
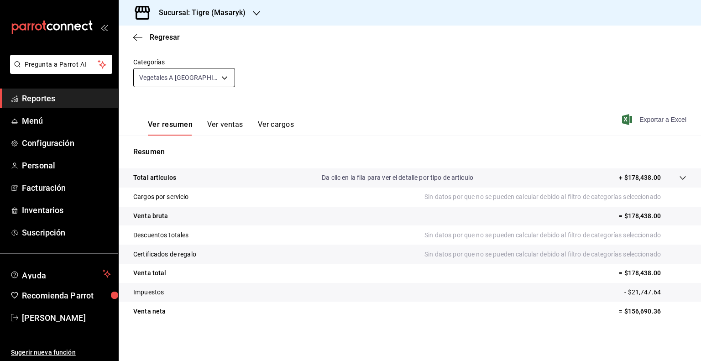
click at [223, 80] on body "Pregunta a Parrot AI Reportes Menú Configuración Personal Facturación Inventari…" at bounding box center [350, 180] width 701 height 361
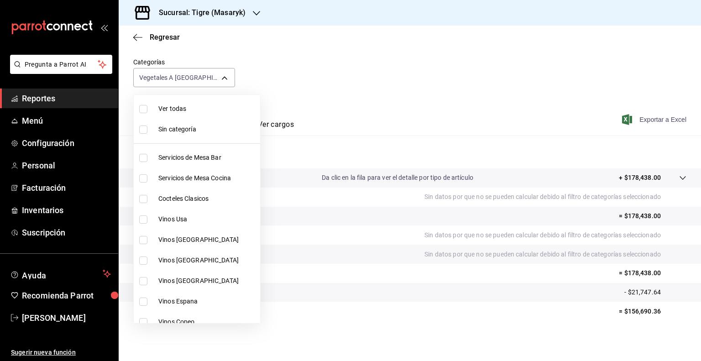
click at [141, 109] on input "checkbox" at bounding box center [143, 109] width 8 height 8
click at [301, 84] on div at bounding box center [350, 180] width 701 height 361
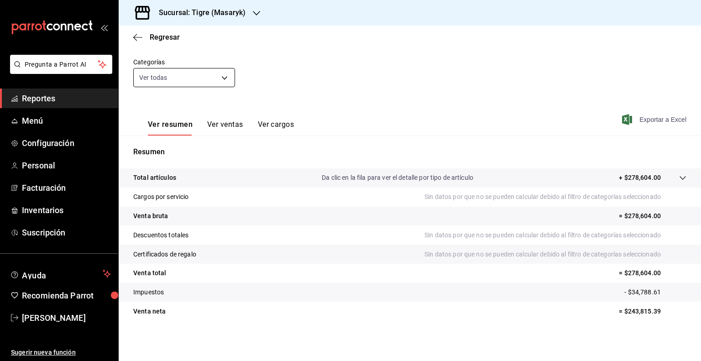
click at [224, 78] on body "Pregunta a Parrot AI Reportes Menú Configuración Personal Facturación Inventari…" at bounding box center [350, 180] width 701 height 361
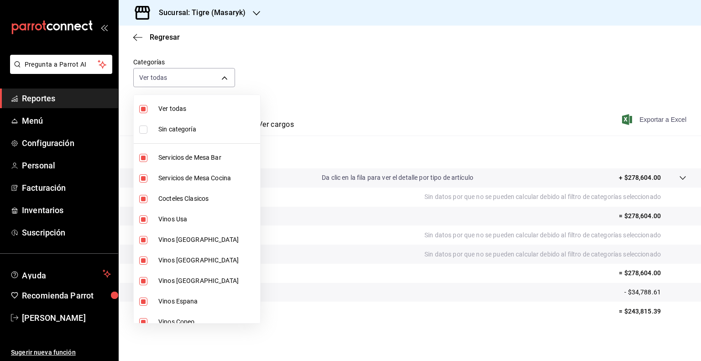
click at [281, 86] on div at bounding box center [350, 180] width 701 height 361
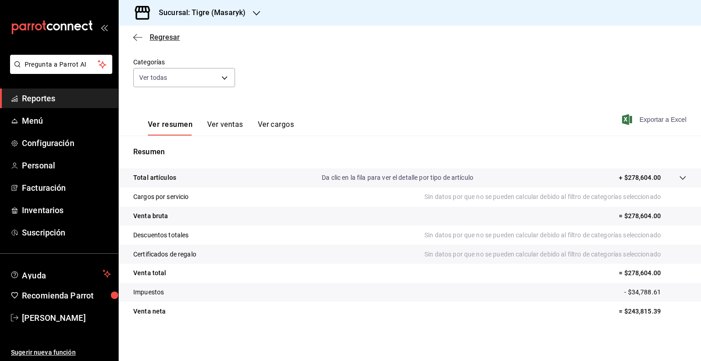
click at [136, 37] on icon "button" at bounding box center [137, 37] width 9 height 8
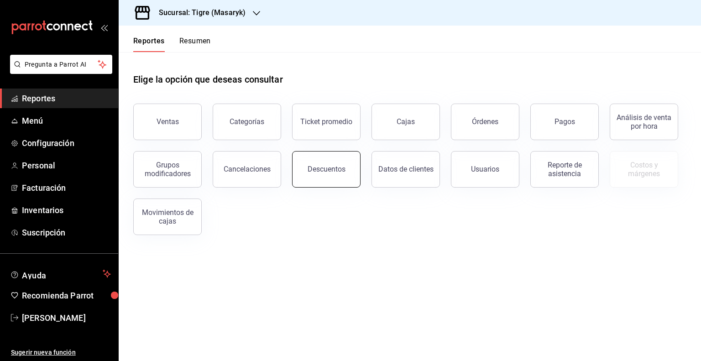
click at [320, 175] on button "Descuentos" at bounding box center [326, 169] width 68 height 37
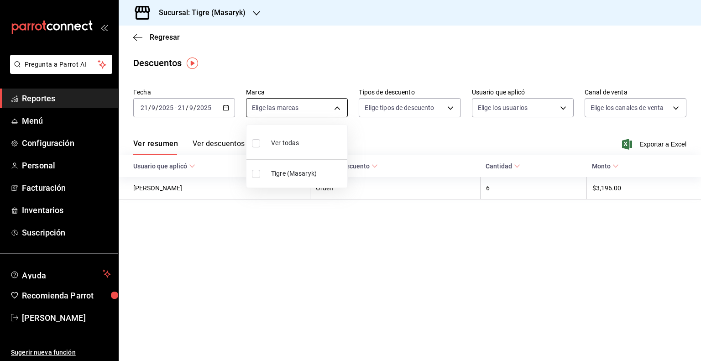
click at [337, 109] on body "Pregunta a Parrot AI Reportes Menú Configuración Personal Facturación Inventari…" at bounding box center [350, 180] width 701 height 361
click at [304, 141] on li "Ver todas" at bounding box center [296, 142] width 101 height 27
click at [450, 107] on div at bounding box center [350, 180] width 701 height 361
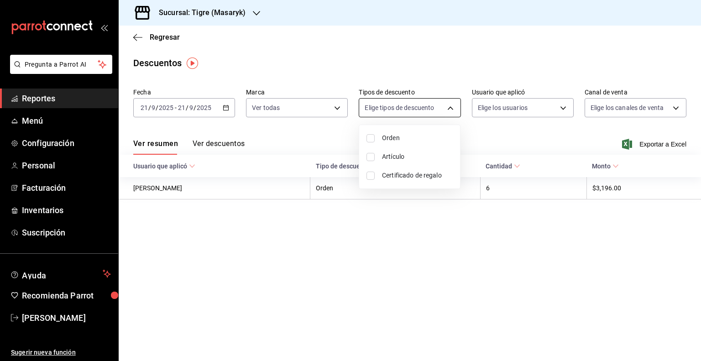
click at [450, 110] on body "Pregunta a Parrot AI Reportes Menú Configuración Personal Facturación Inventari…" at bounding box center [350, 180] width 701 height 361
click at [388, 140] on span "Orden" at bounding box center [417, 138] width 71 height 10
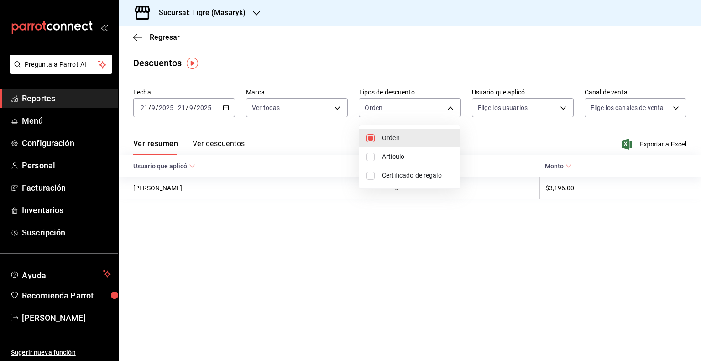
click at [367, 153] on input "checkbox" at bounding box center [370, 157] width 8 height 8
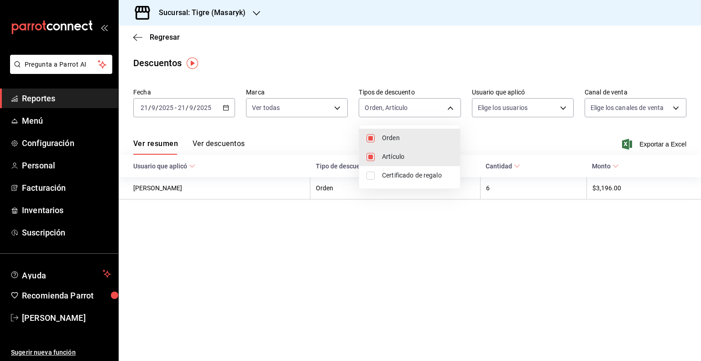
click at [369, 175] on input "checkbox" at bounding box center [370, 176] width 8 height 8
click at [560, 106] on div at bounding box center [350, 180] width 701 height 361
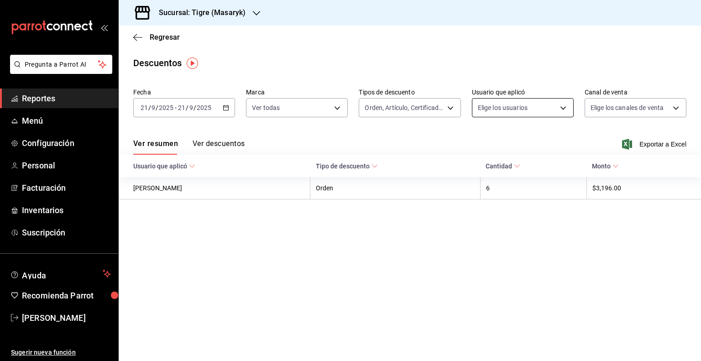
click at [561, 111] on body "Pregunta a Parrot AI Reportes Menú Configuración Personal Facturación Inventari…" at bounding box center [350, 180] width 701 height 361
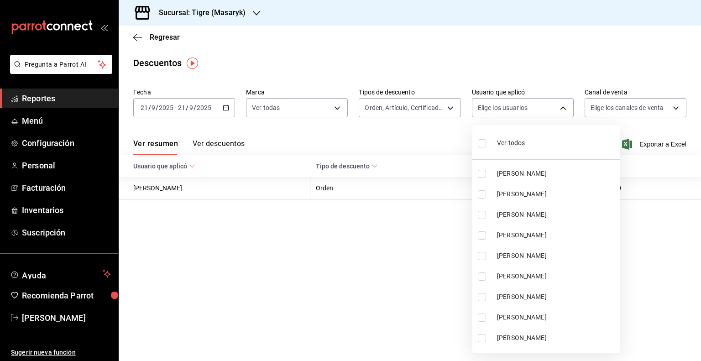
click at [485, 141] on input "checkbox" at bounding box center [482, 143] width 8 height 8
click at [674, 106] on div at bounding box center [350, 180] width 701 height 361
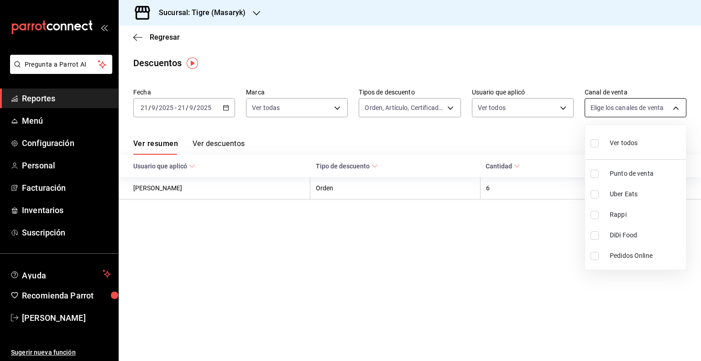
click at [678, 109] on body "Pregunta a Parrot AI Reportes Menú Configuración Personal Facturación Inventari…" at bounding box center [350, 180] width 701 height 361
click at [595, 146] on input "checkbox" at bounding box center [595, 143] width 8 height 8
click at [227, 110] on div at bounding box center [350, 180] width 701 height 361
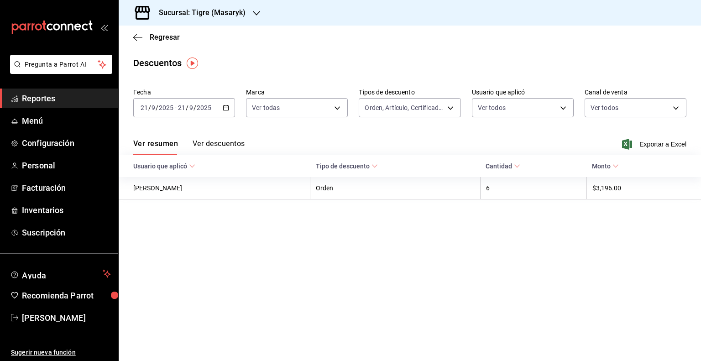
click at [227, 110] on icon "button" at bounding box center [226, 108] width 6 height 6
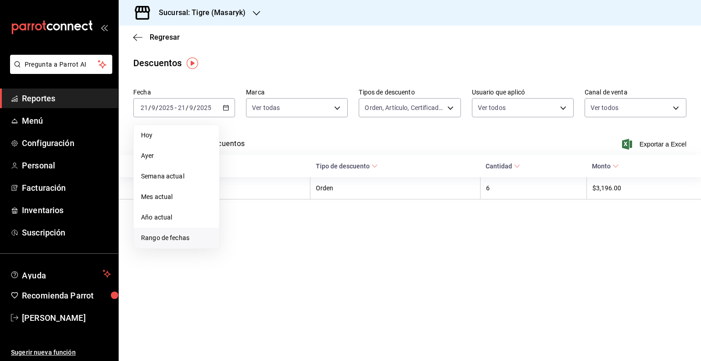
click at [181, 236] on span "Rango de fechas" at bounding box center [176, 238] width 71 height 10
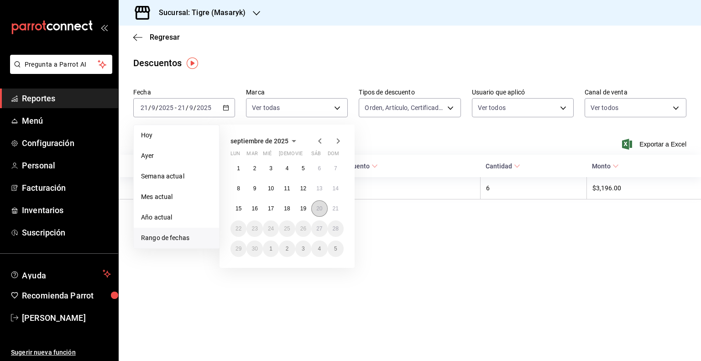
click at [315, 208] on button "20" at bounding box center [319, 208] width 16 height 16
click at [332, 208] on button "21" at bounding box center [336, 208] width 16 height 16
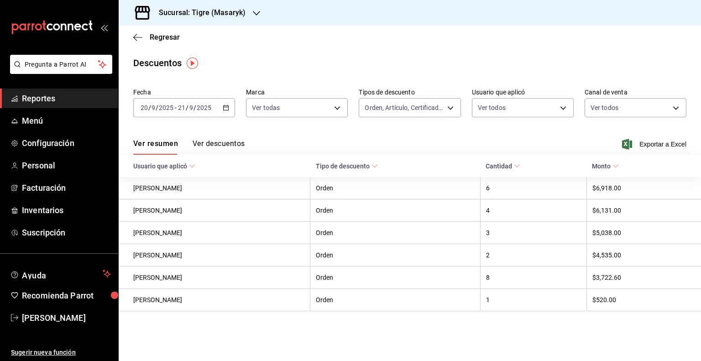
click at [212, 145] on button "Ver descuentos" at bounding box center [219, 147] width 52 height 16
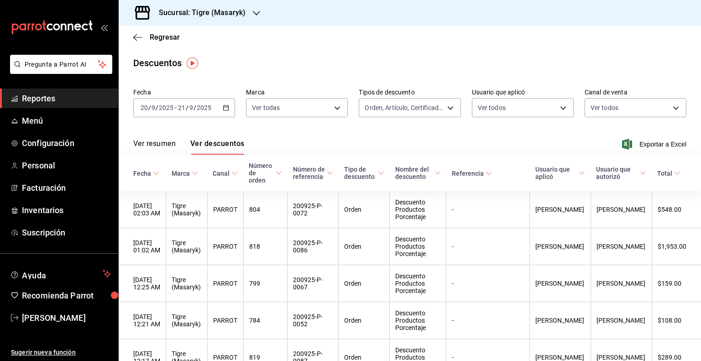
click at [162, 147] on button "Ver resumen" at bounding box center [154, 147] width 42 height 16
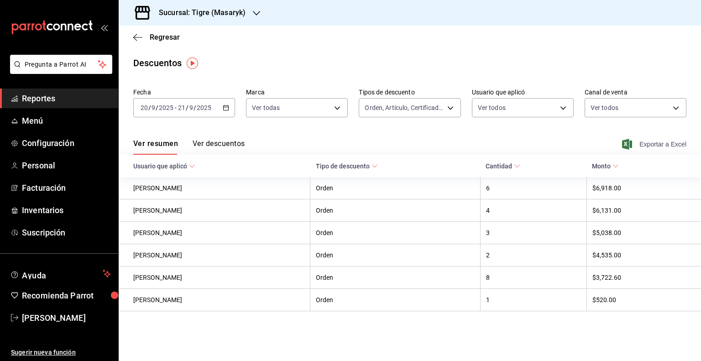
click at [641, 144] on span "Exportar a Excel" at bounding box center [655, 144] width 63 height 11
click at [224, 146] on button "Ver descuentos" at bounding box center [219, 147] width 52 height 16
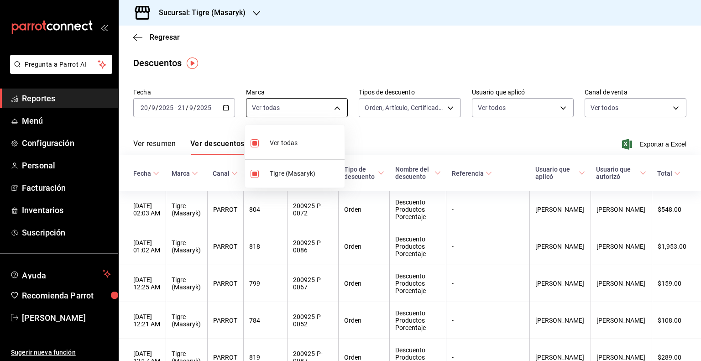
click at [334, 108] on body "Pregunta a Parrot AI Reportes Menú Configuración Personal Facturación Inventari…" at bounding box center [350, 180] width 701 height 361
click at [444, 108] on div at bounding box center [350, 180] width 701 height 361
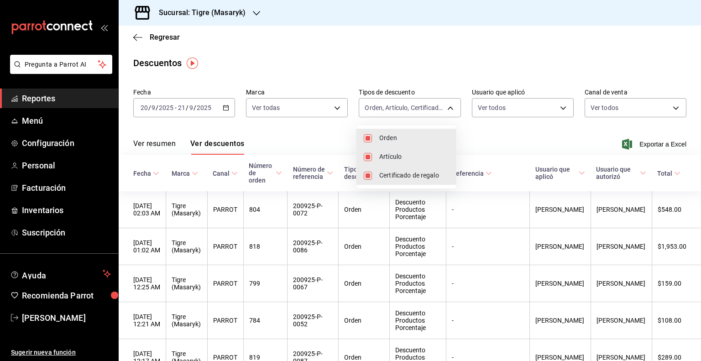
click at [444, 108] on body "Pregunta a Parrot AI Reportes Menú Configuración Personal Facturación Inventari…" at bounding box center [350, 180] width 701 height 361
click at [556, 107] on div at bounding box center [350, 180] width 701 height 361
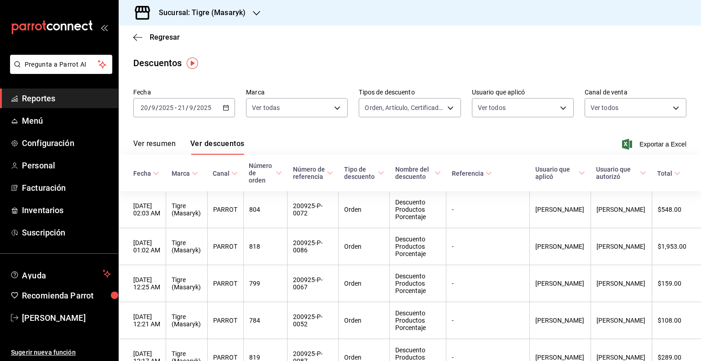
click at [556, 107] on body "Pregunta a Parrot AI Reportes Menú Configuración Personal Facturación Inventari…" at bounding box center [350, 180] width 701 height 361
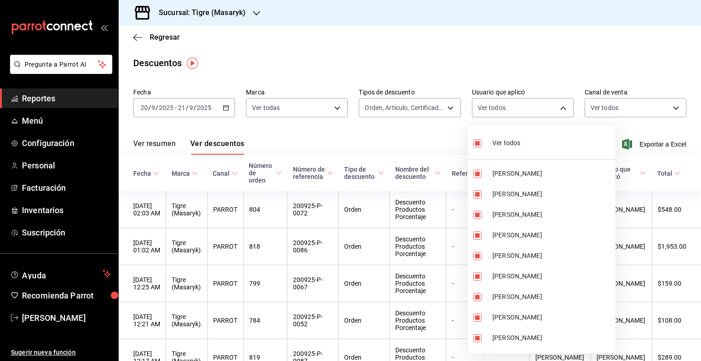
click at [669, 110] on div at bounding box center [350, 180] width 701 height 361
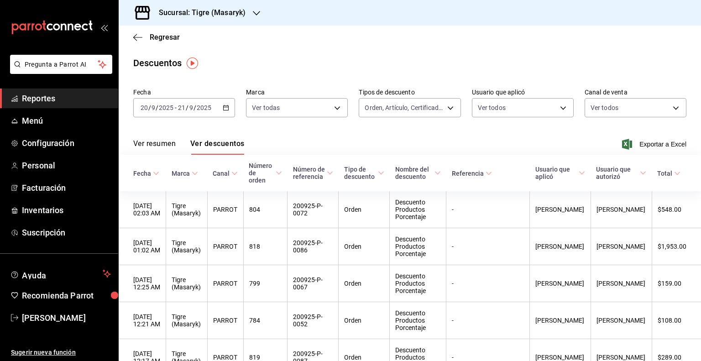
click at [669, 110] on body "Pregunta a Parrot AI Reportes Menú Configuración Personal Facturación Inventari…" at bounding box center [350, 180] width 701 height 361
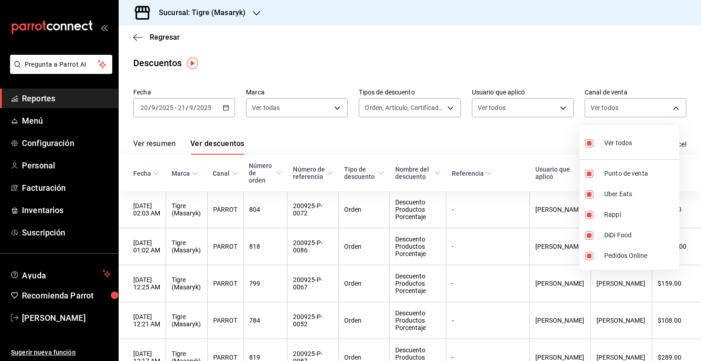
click at [542, 135] on div at bounding box center [350, 180] width 701 height 361
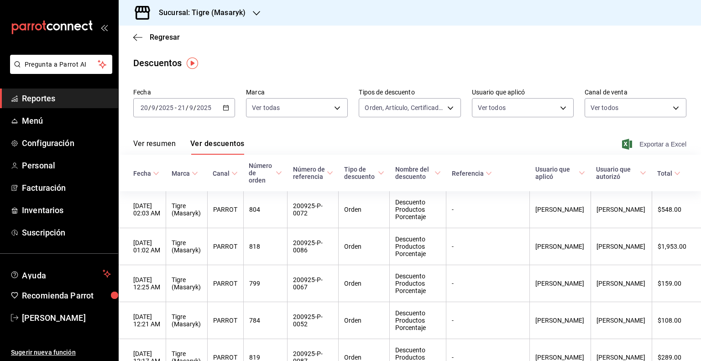
click at [643, 145] on span "Exportar a Excel" at bounding box center [655, 144] width 63 height 11
